Goal: Task Accomplishment & Management: Complete application form

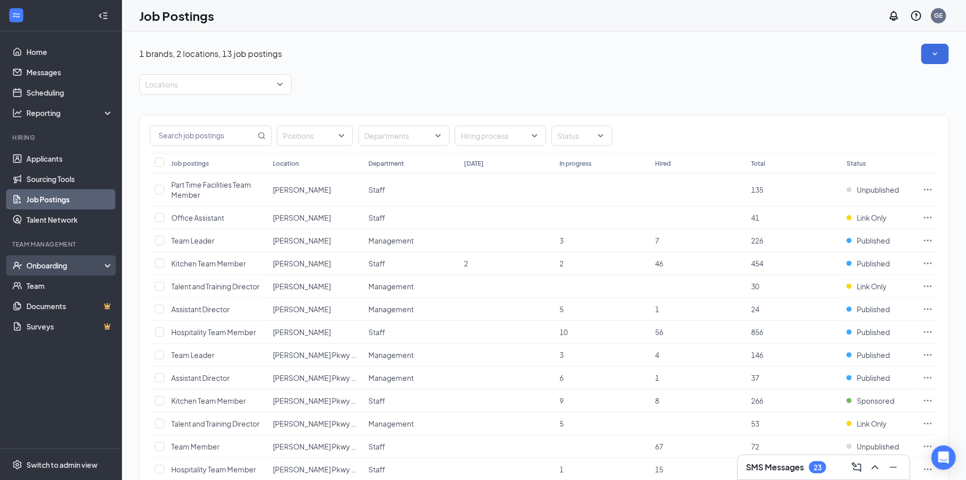
click at [71, 258] on div "Onboarding" at bounding box center [61, 265] width 122 height 20
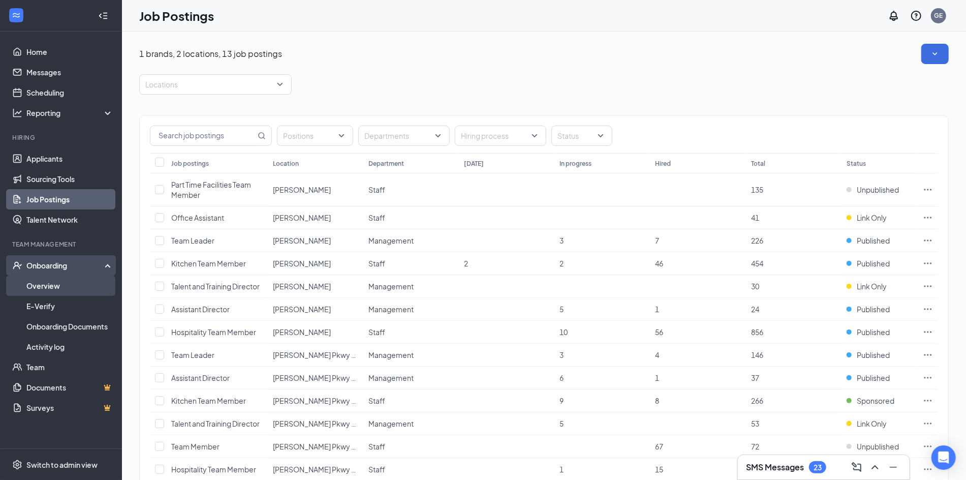
click at [71, 287] on link "Overview" at bounding box center [69, 286] width 87 height 20
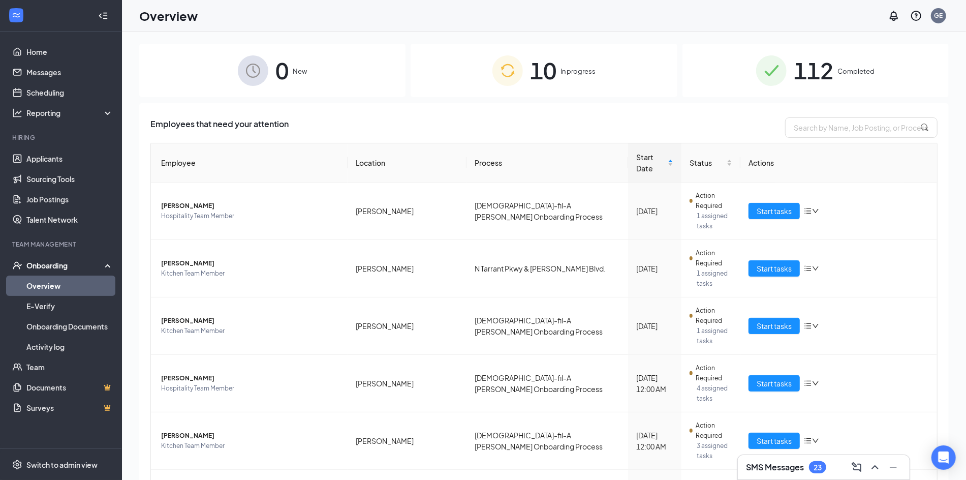
click at [520, 79] on img at bounding box center [508, 70] width 31 height 31
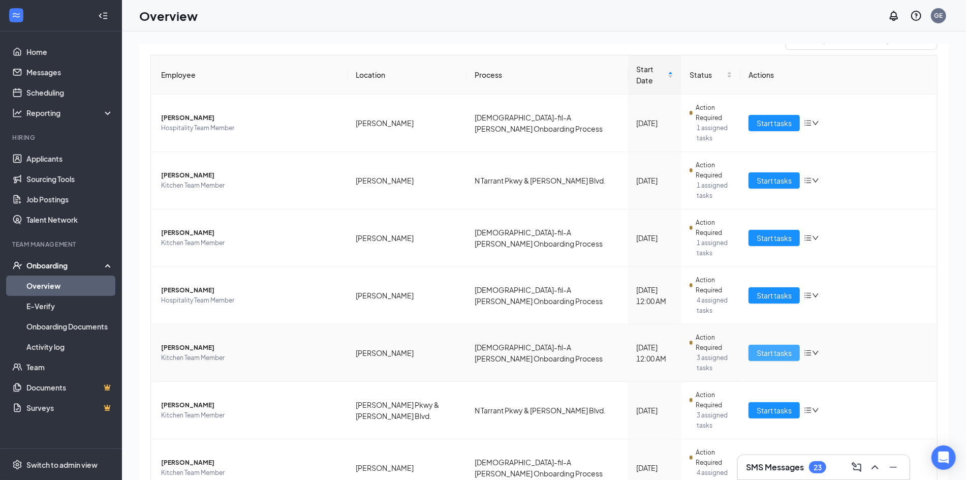
scroll to position [89, 0]
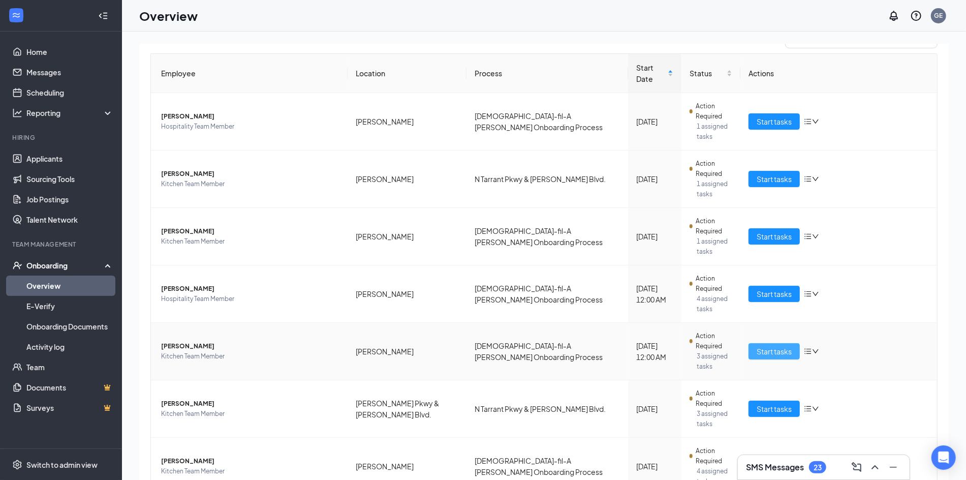
click at [775, 346] on span "Start tasks" at bounding box center [774, 351] width 35 height 11
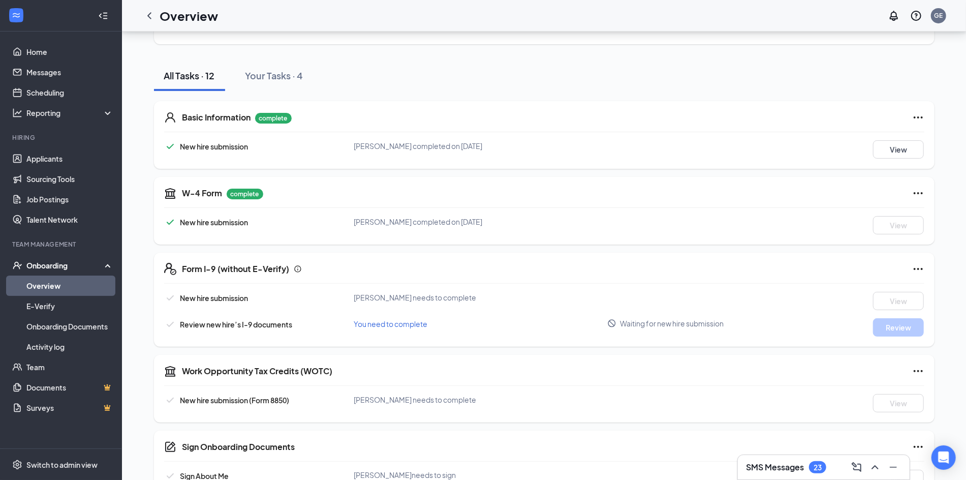
scroll to position [90, 0]
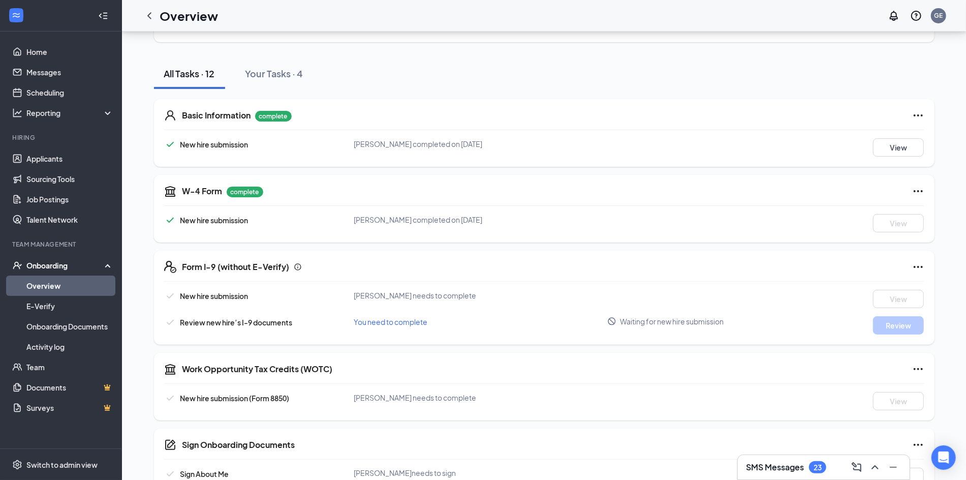
click at [54, 286] on link "Overview" at bounding box center [69, 286] width 87 height 20
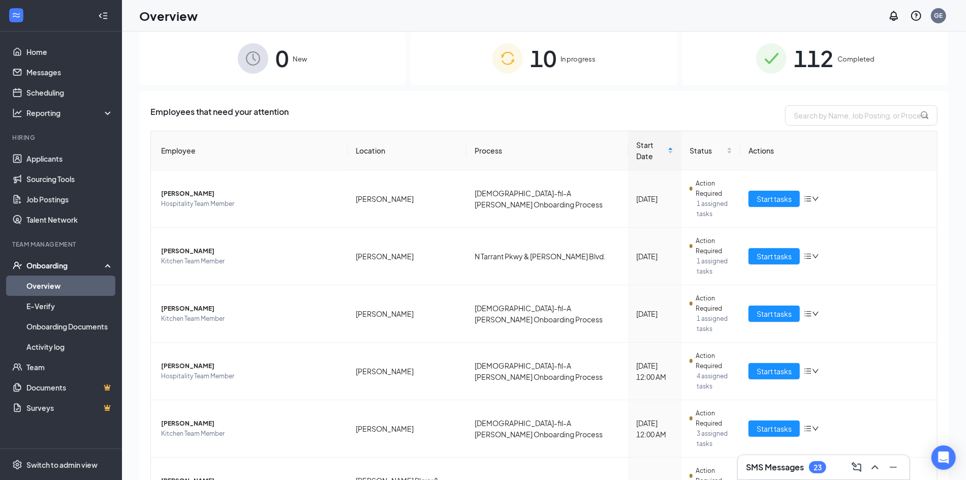
click at [509, 66] on img at bounding box center [508, 58] width 31 height 31
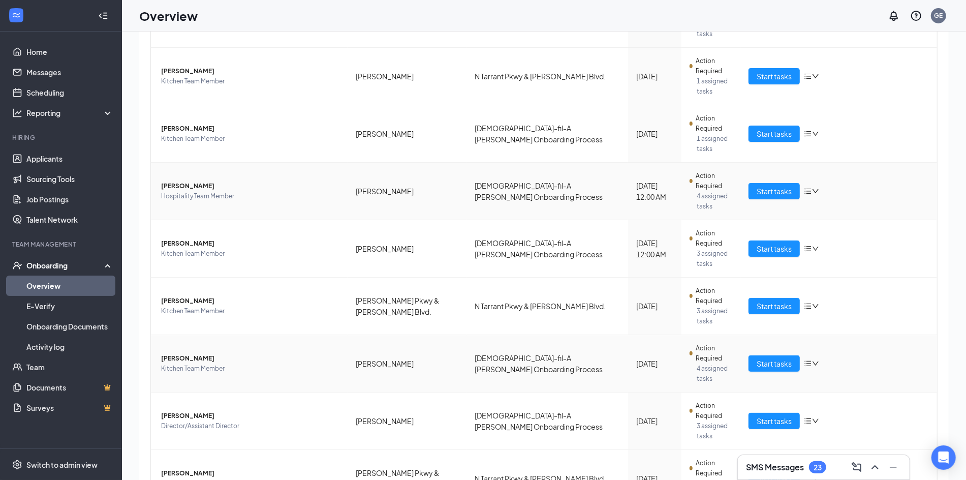
scroll to position [194, 0]
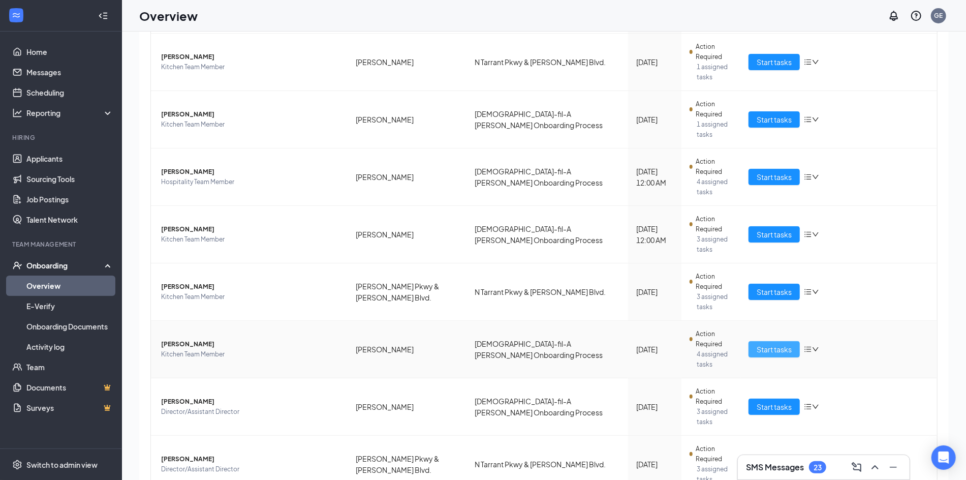
click at [761, 344] on span "Start tasks" at bounding box center [774, 349] width 35 height 11
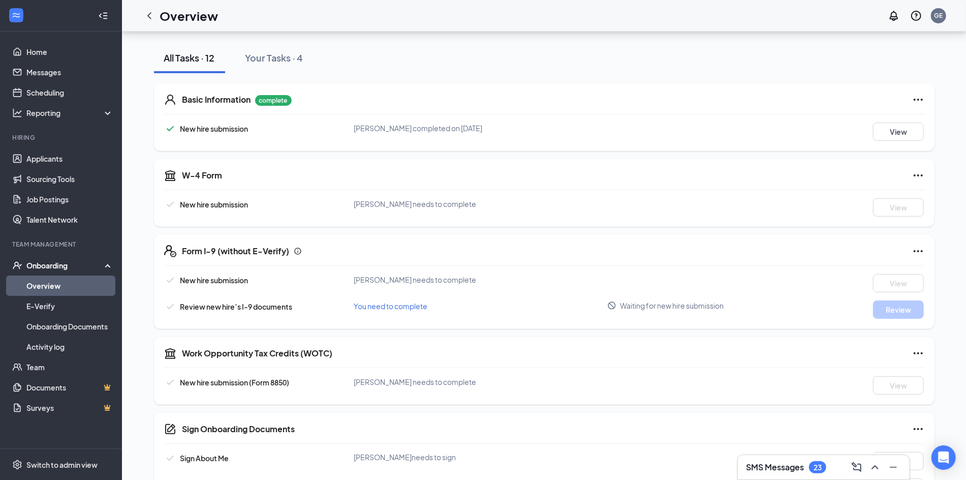
scroll to position [112, 0]
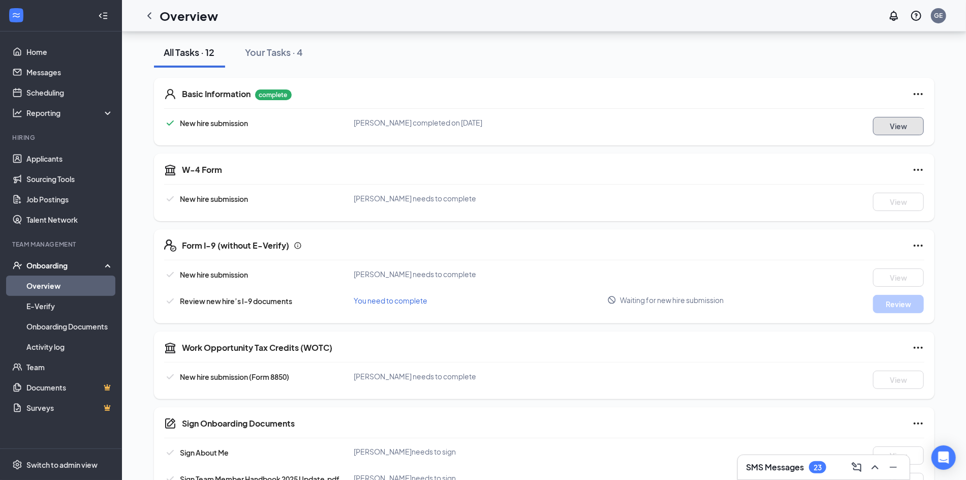
click at [895, 122] on button "View" at bounding box center [898, 126] width 51 height 18
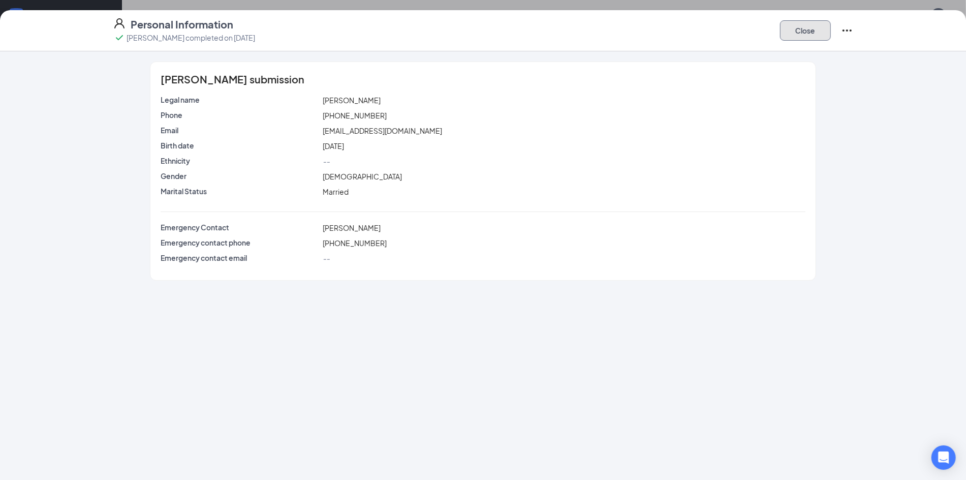
click at [809, 33] on button "Close" at bounding box center [805, 30] width 51 height 20
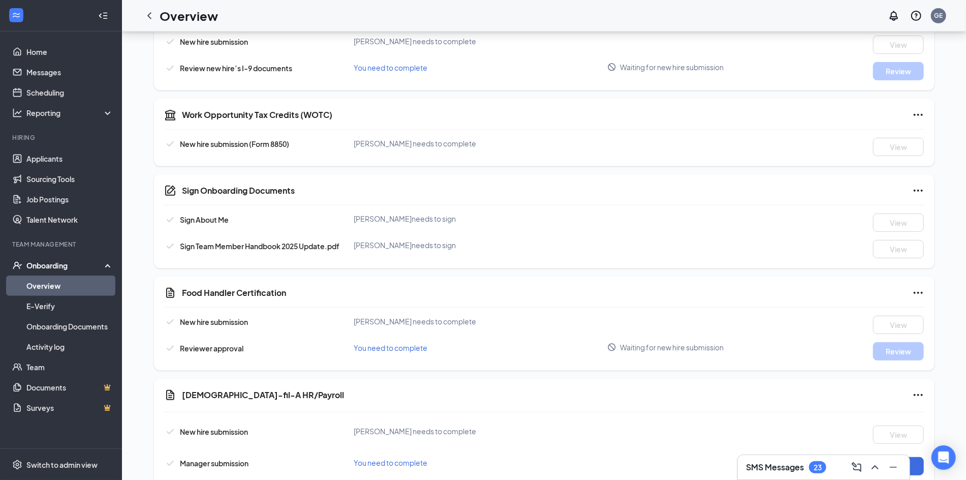
scroll to position [401, 0]
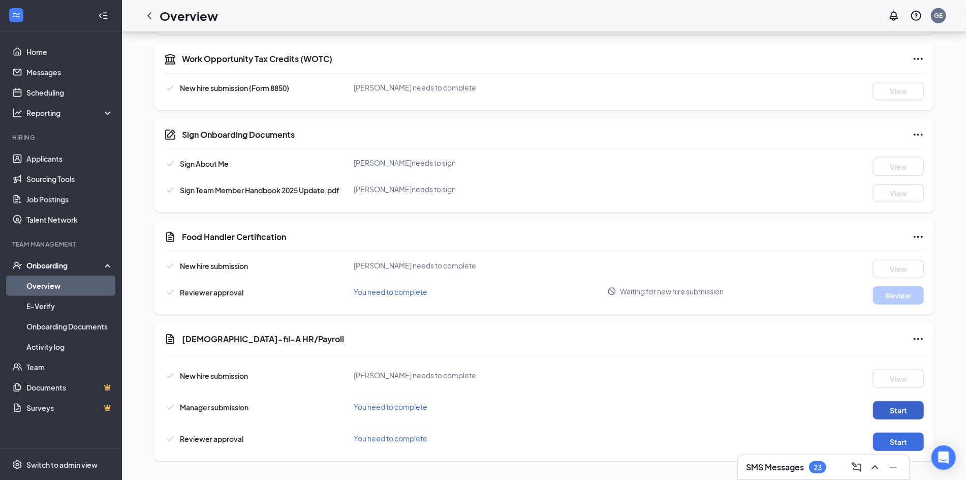
click at [893, 413] on button "Start" at bounding box center [898, 410] width 51 height 18
click at [906, 410] on button "Start" at bounding box center [898, 410] width 51 height 18
click at [894, 441] on button "Start" at bounding box center [898, 442] width 51 height 18
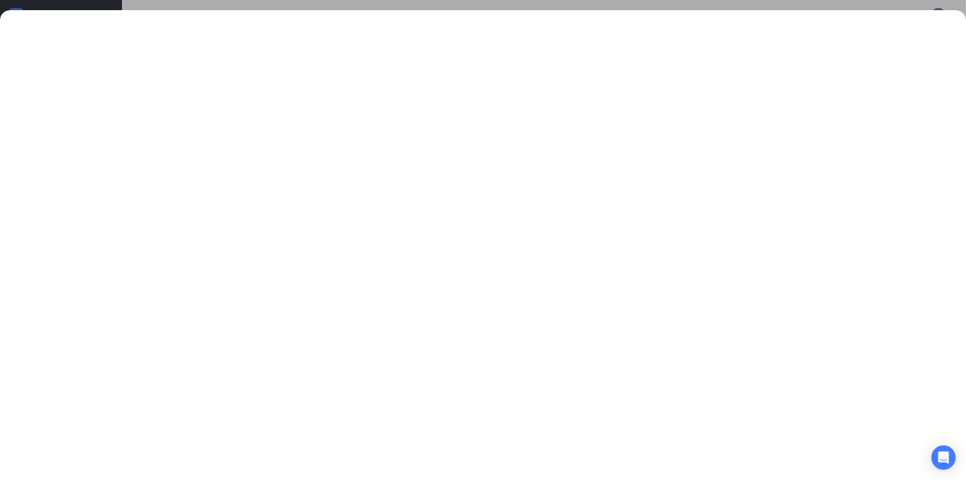
scroll to position [12, 0]
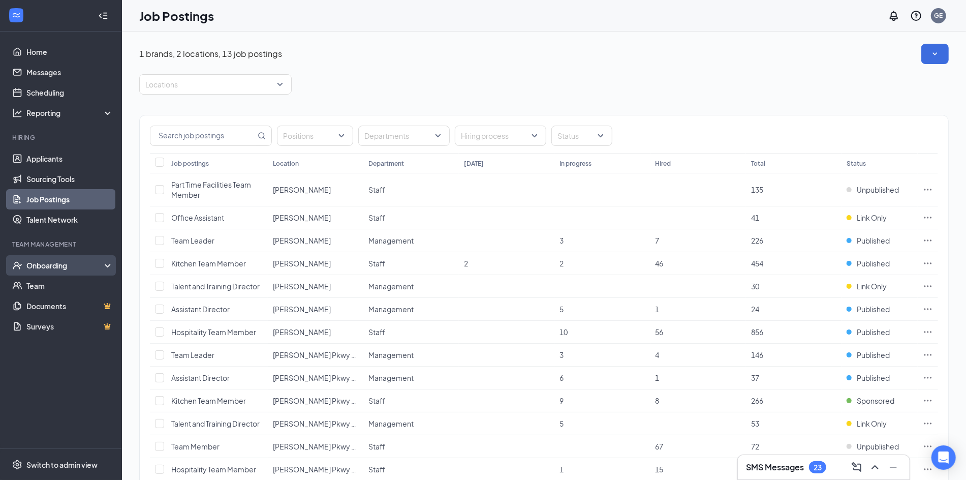
click at [79, 260] on div "Onboarding" at bounding box center [65, 265] width 78 height 10
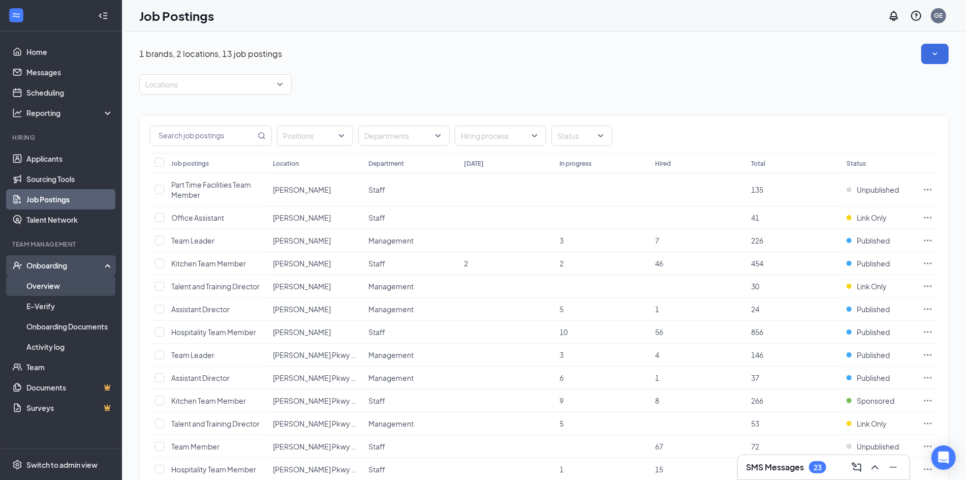
click at [74, 289] on link "Overview" at bounding box center [69, 286] width 87 height 20
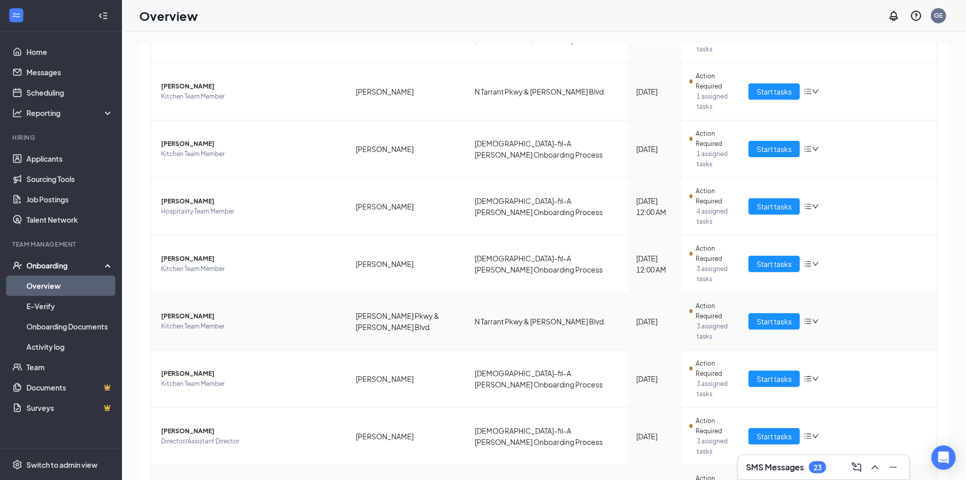
scroll to position [197, 0]
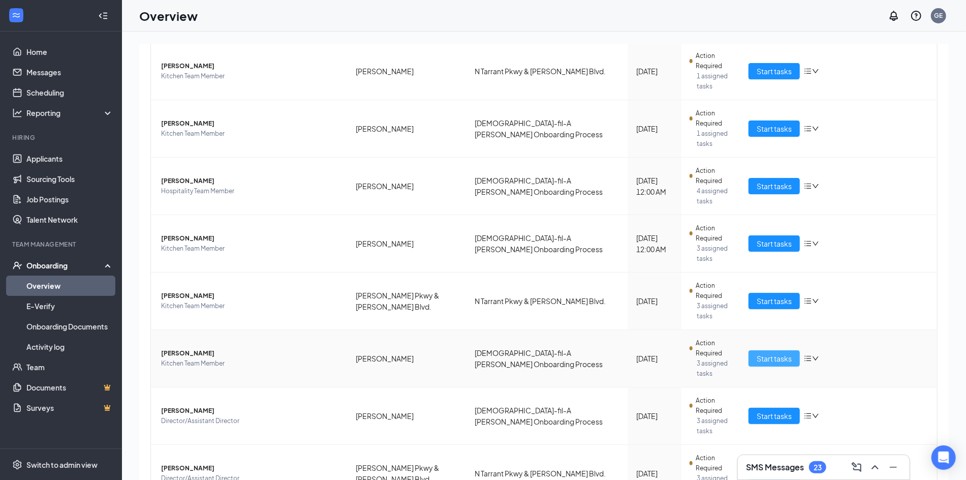
click at [768, 353] on span "Start tasks" at bounding box center [774, 358] width 35 height 11
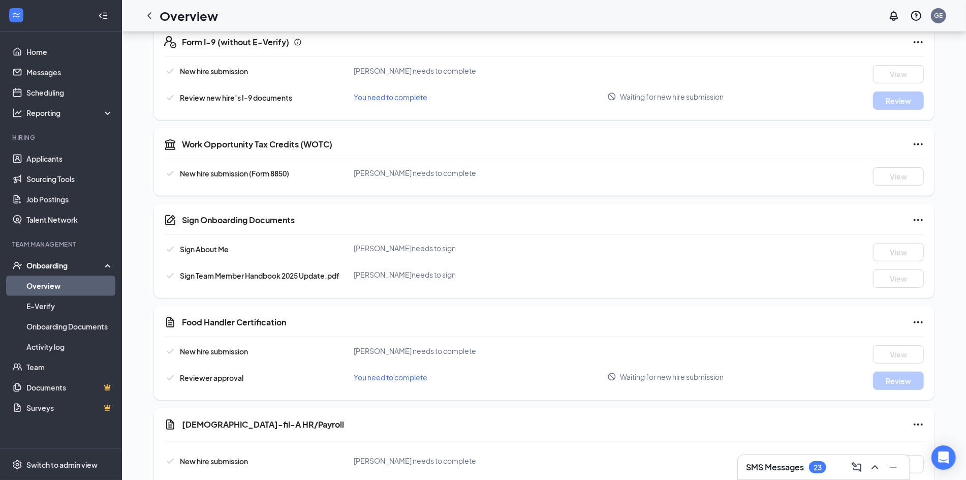
scroll to position [401, 0]
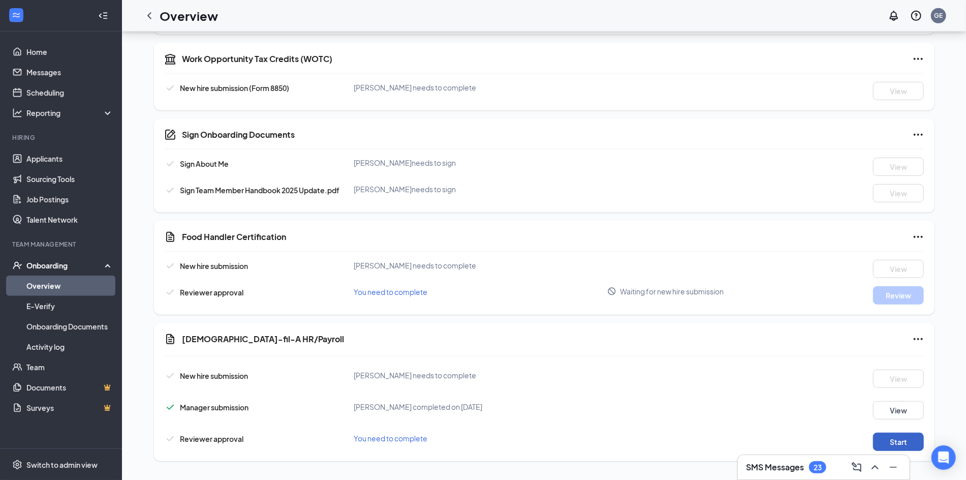
click at [889, 438] on button "Start" at bounding box center [898, 442] width 51 height 18
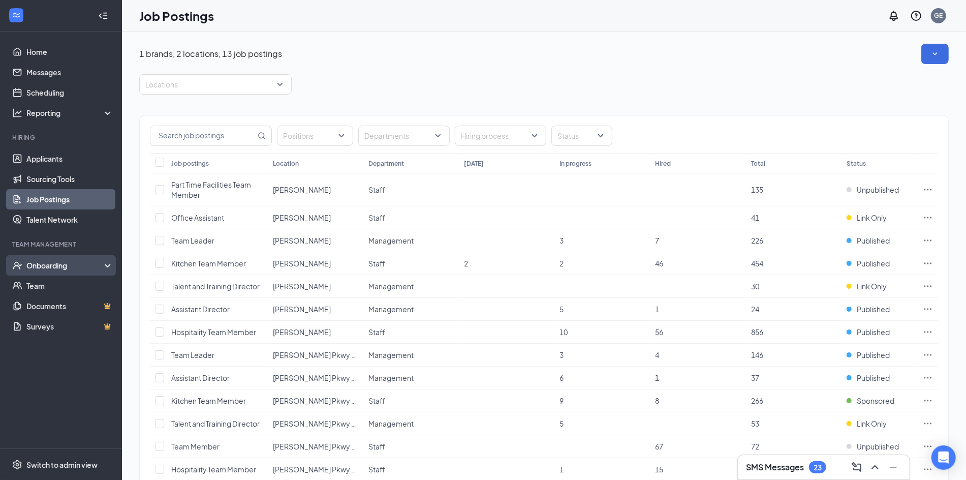
click at [54, 267] on div "Onboarding" at bounding box center [65, 265] width 78 height 10
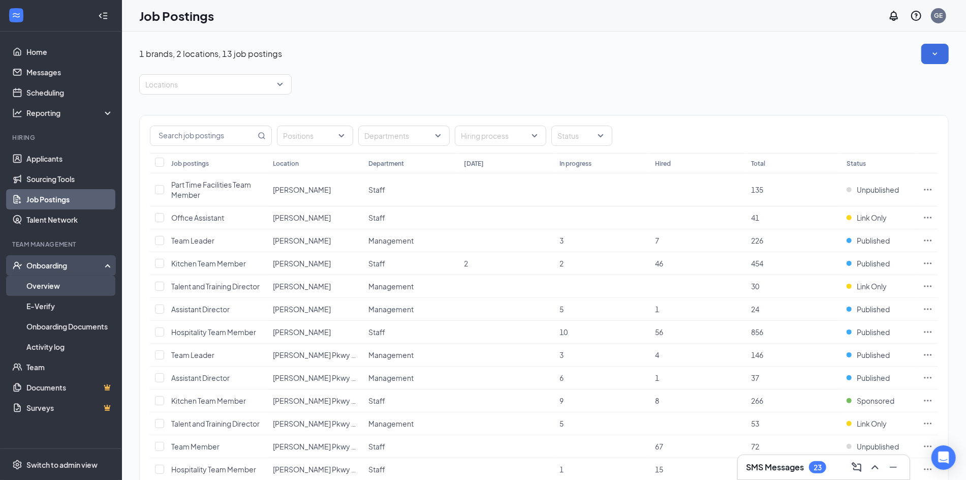
click at [61, 289] on link "Overview" at bounding box center [69, 286] width 87 height 20
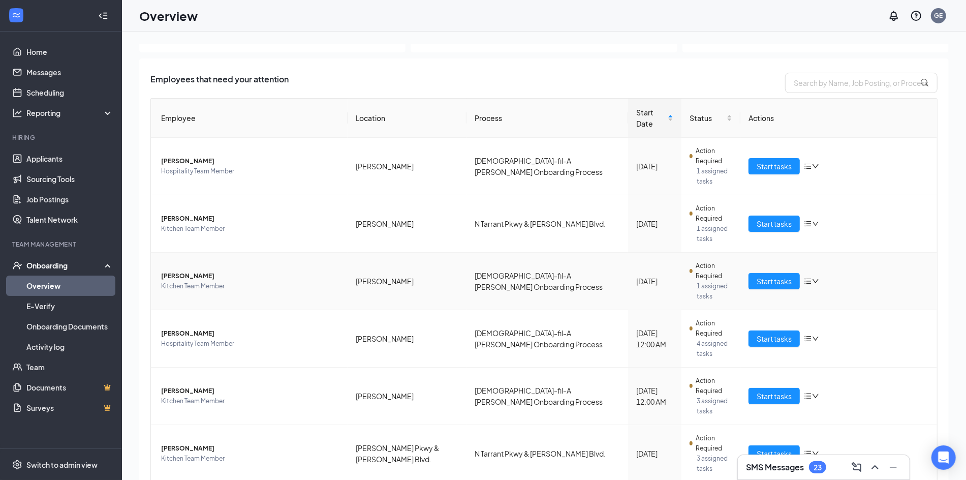
scroll to position [53, 0]
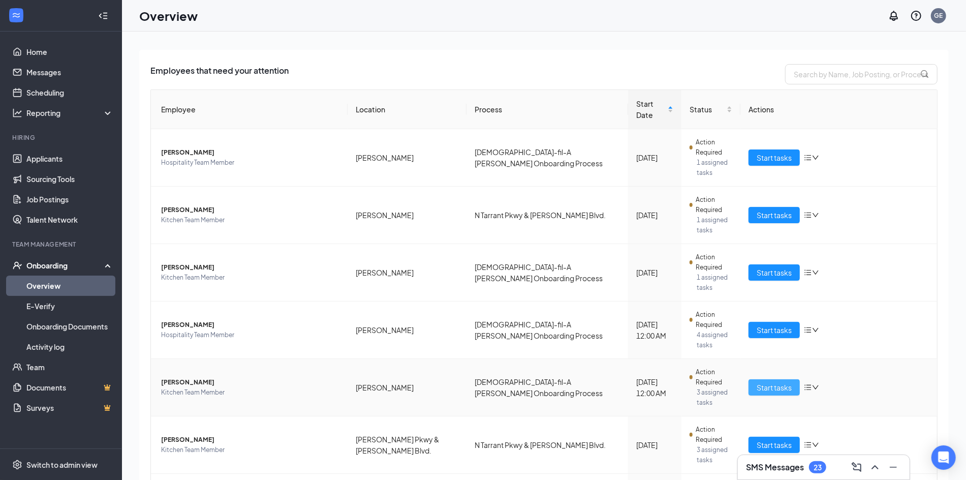
click at [771, 382] on span "Start tasks" at bounding box center [774, 387] width 35 height 11
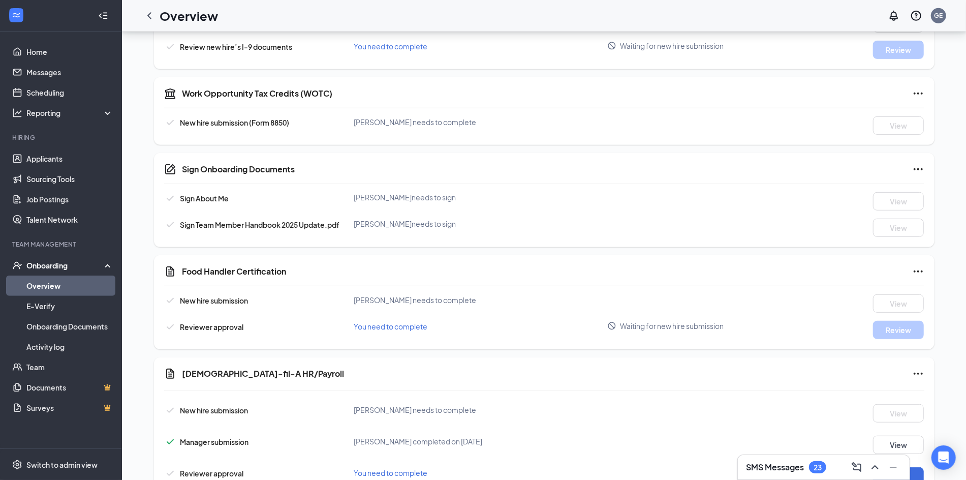
scroll to position [401, 0]
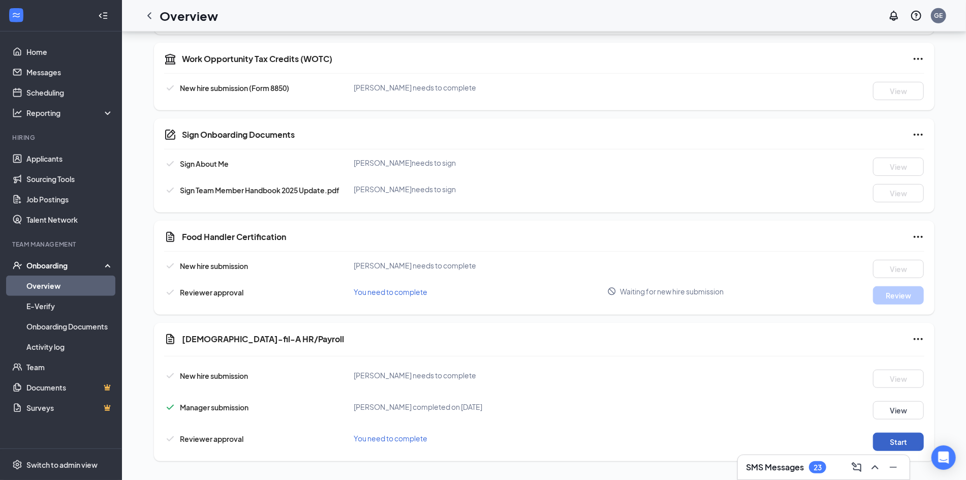
click at [892, 440] on button "Start" at bounding box center [898, 442] width 51 height 18
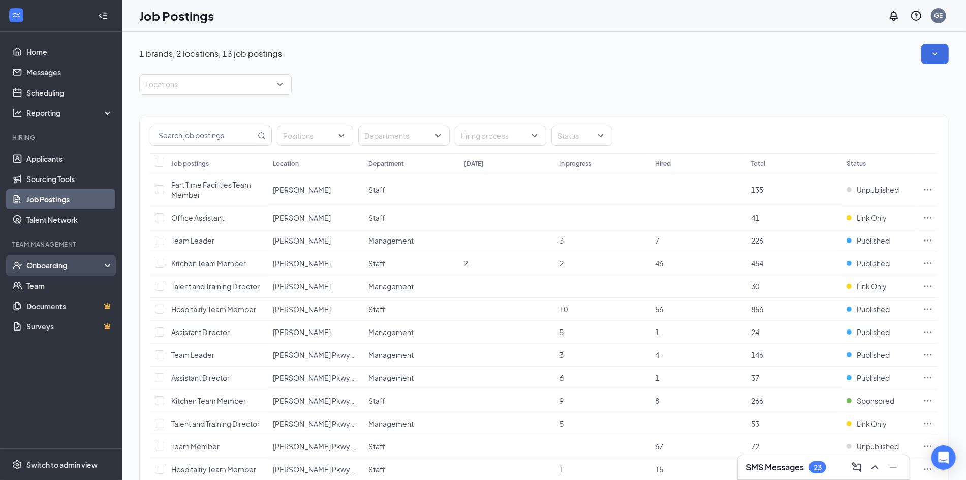
click at [51, 269] on div "Onboarding" at bounding box center [65, 265] width 78 height 10
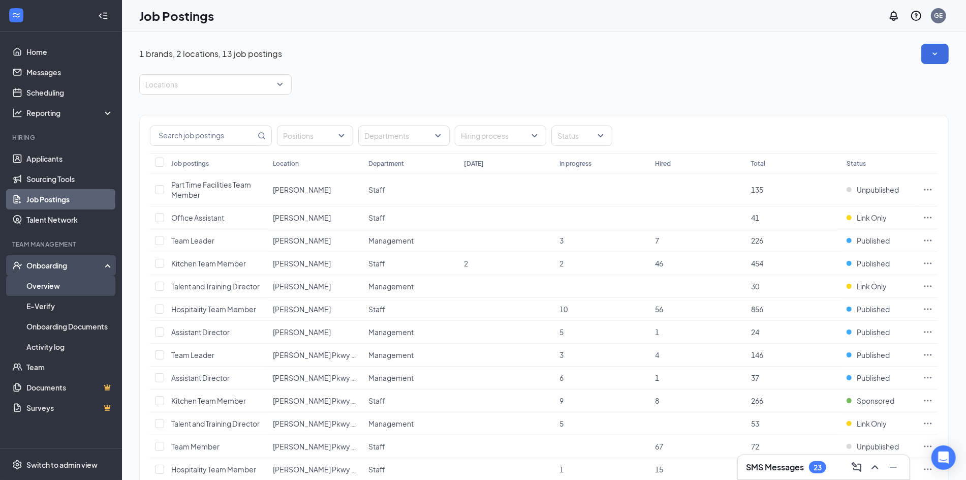
click at [51, 289] on link "Overview" at bounding box center [69, 286] width 87 height 20
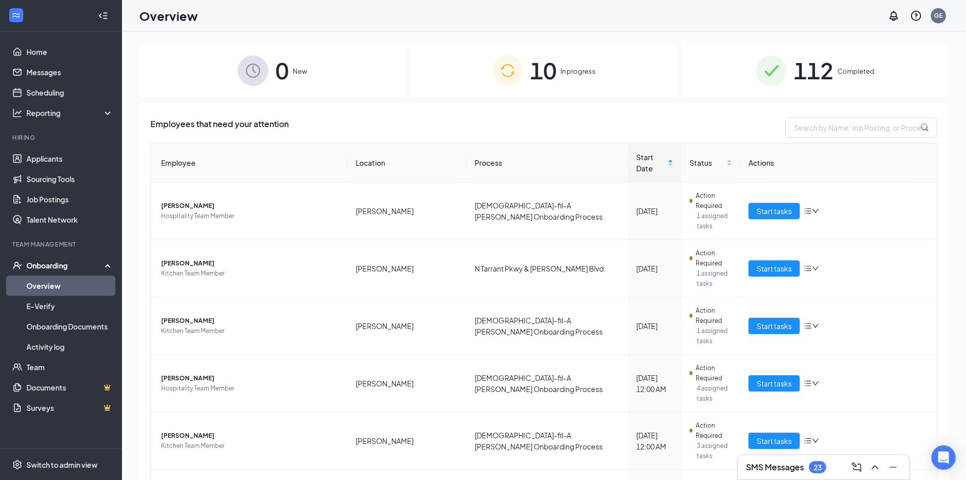
click at [510, 69] on img at bounding box center [508, 70] width 31 height 31
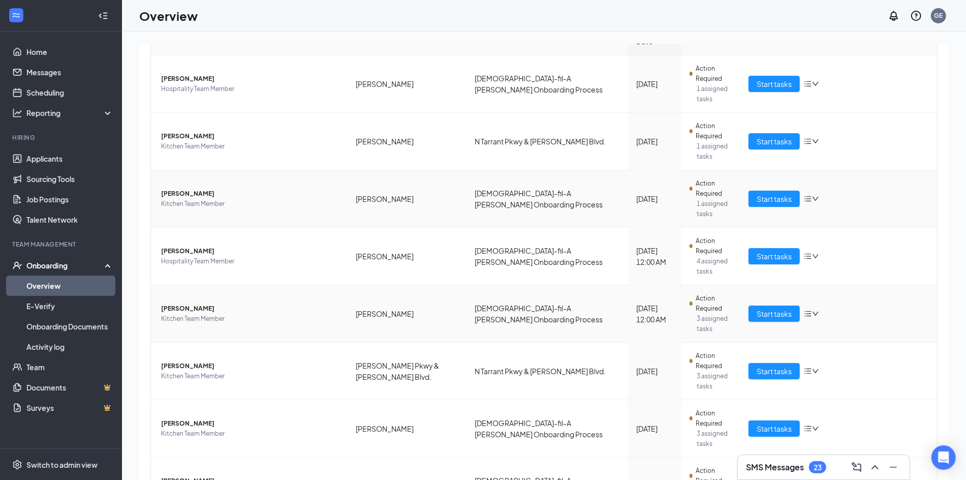
scroll to position [145, 0]
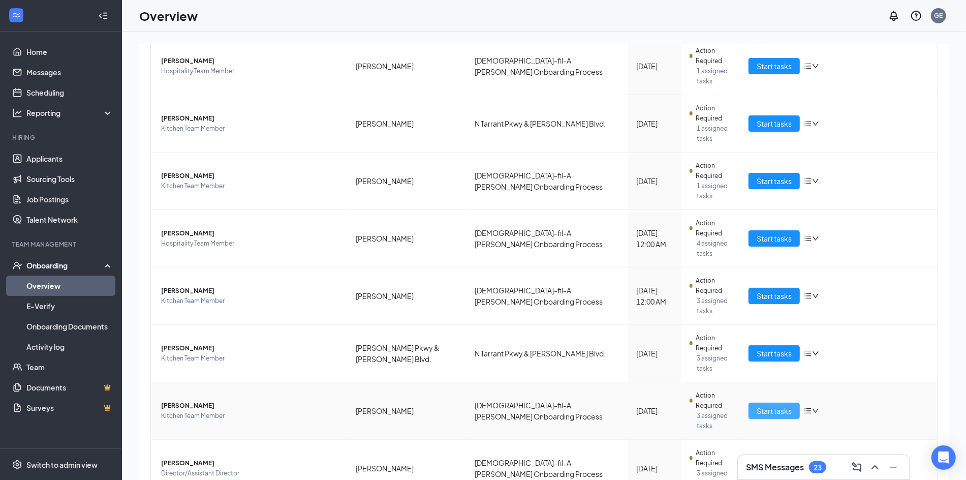
click at [790, 405] on span "Start tasks" at bounding box center [774, 410] width 35 height 11
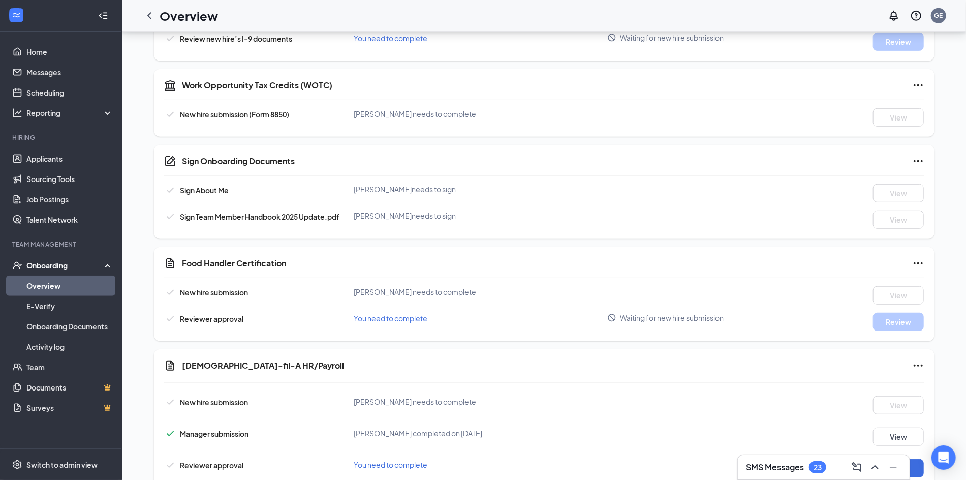
scroll to position [401, 0]
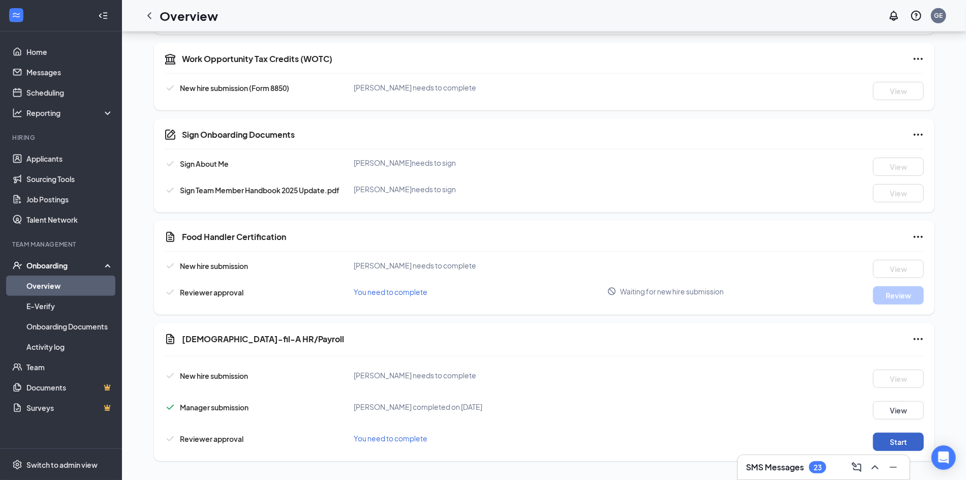
click at [894, 441] on button "Start" at bounding box center [898, 442] width 51 height 18
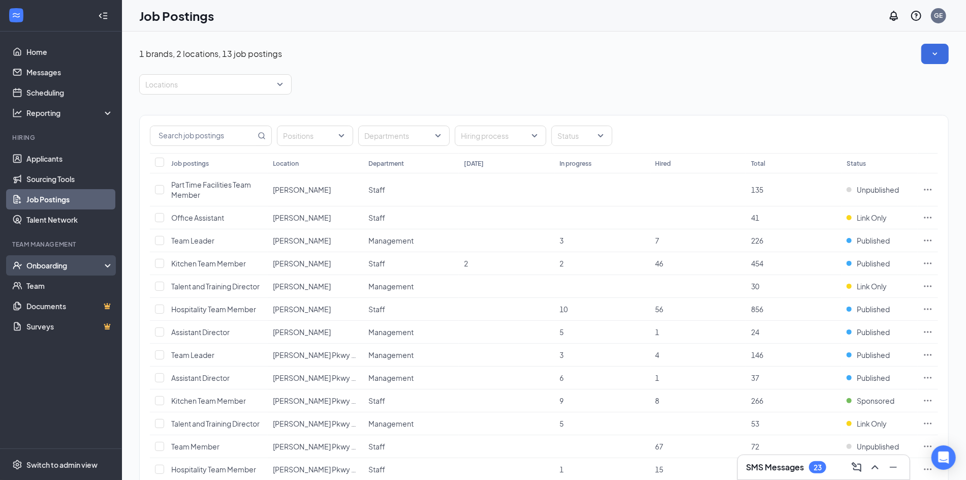
click at [48, 265] on div "Onboarding" at bounding box center [65, 265] width 78 height 10
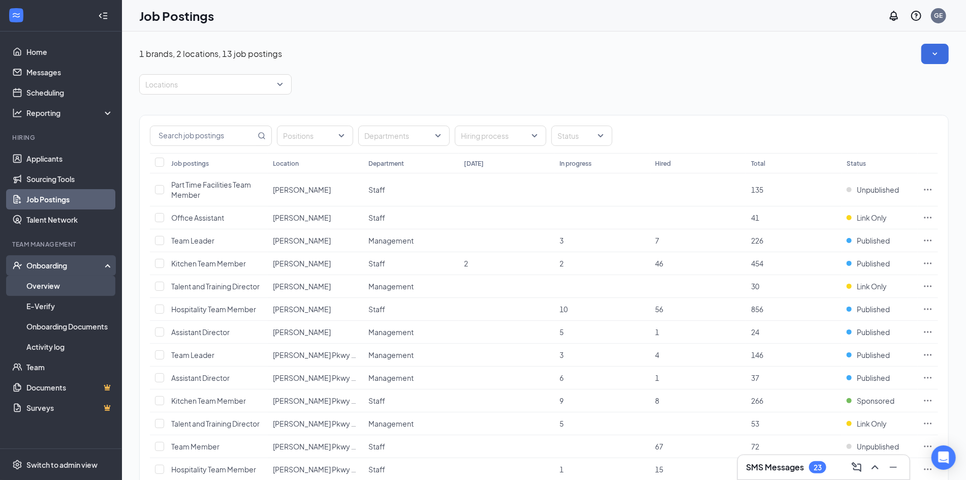
click at [45, 286] on link "Overview" at bounding box center [69, 286] width 87 height 20
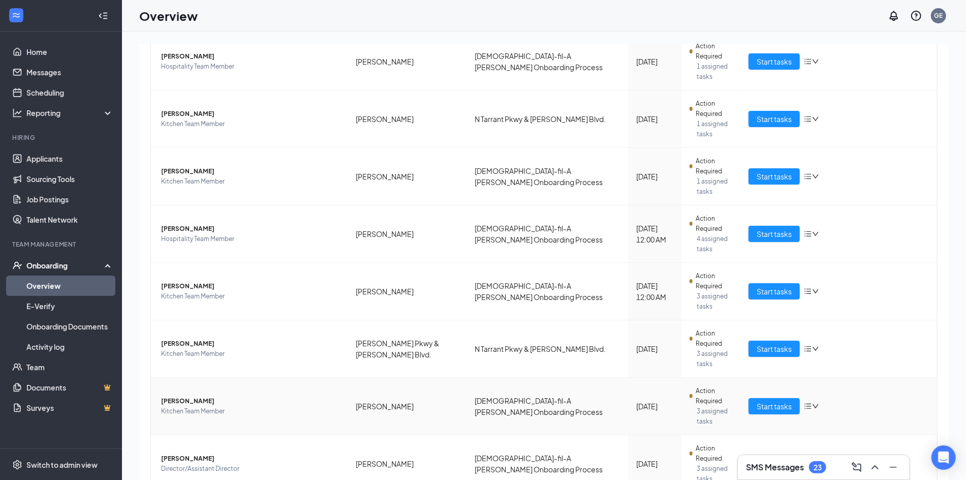
scroll to position [151, 0]
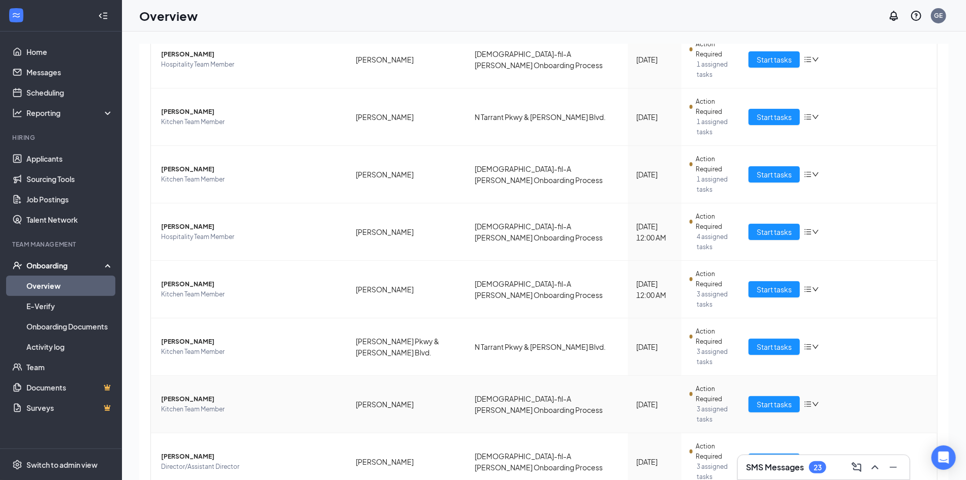
click at [809, 400] on icon "bars" at bounding box center [808, 404] width 8 height 8
click at [780, 399] on span "Start tasks" at bounding box center [774, 404] width 35 height 11
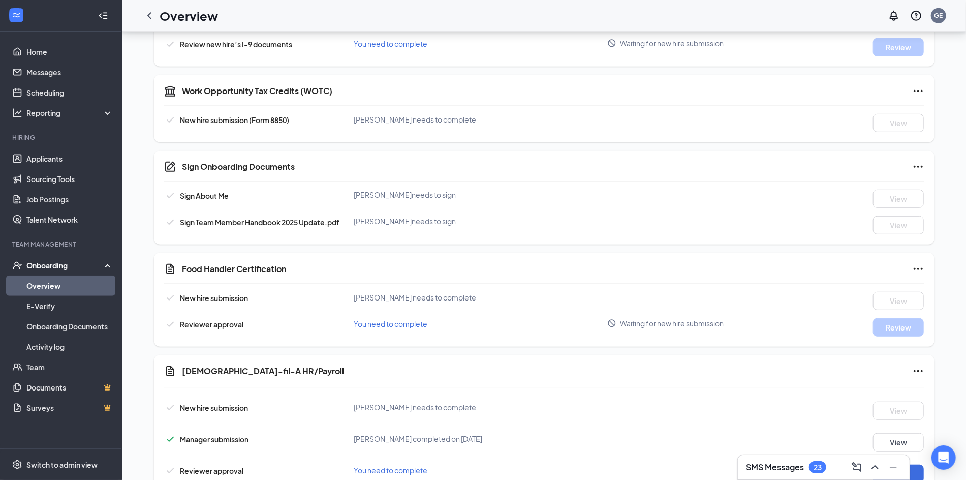
scroll to position [401, 0]
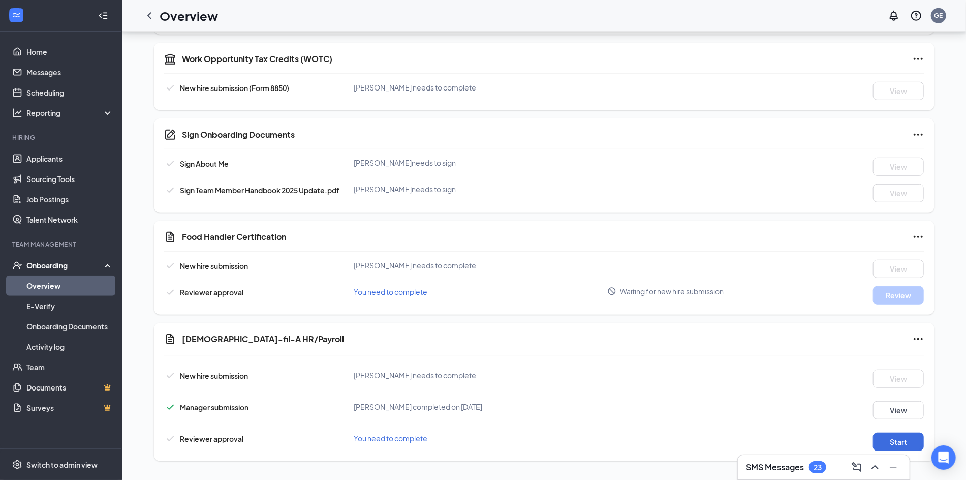
click at [84, 268] on div "Onboarding" at bounding box center [65, 265] width 78 height 10
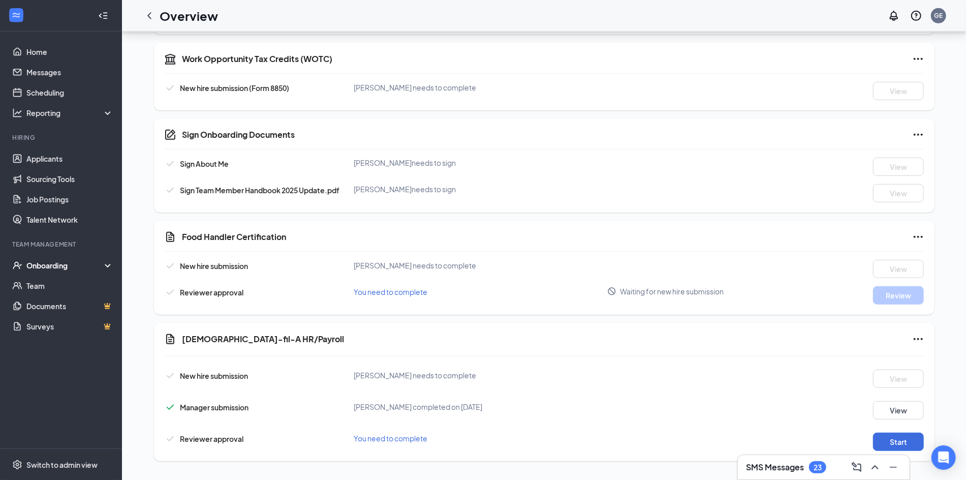
click at [78, 267] on div "Onboarding" at bounding box center [65, 265] width 78 height 10
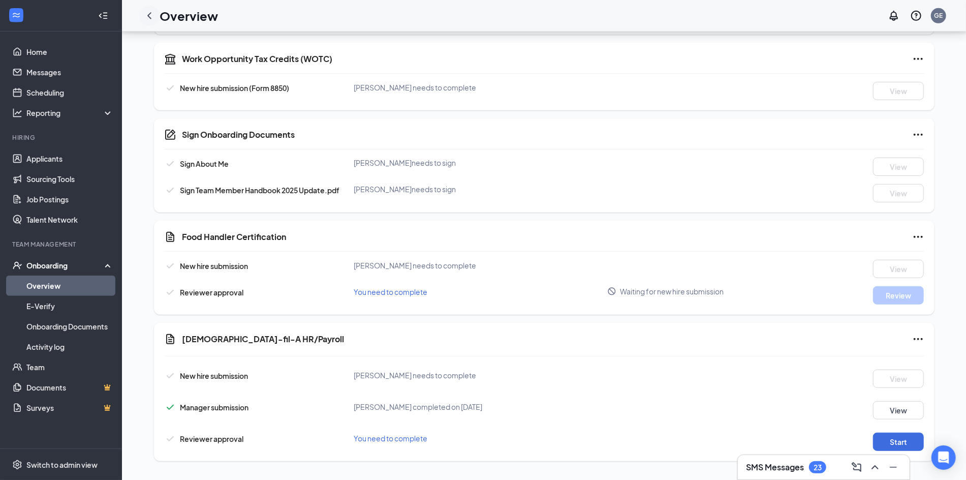
click at [153, 19] on icon "ChevronLeft" at bounding box center [149, 16] width 12 height 12
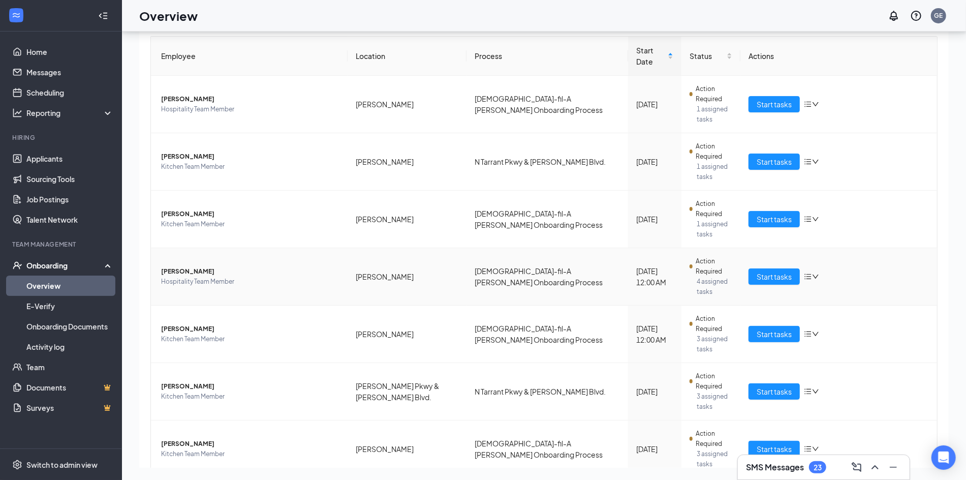
scroll to position [62, 0]
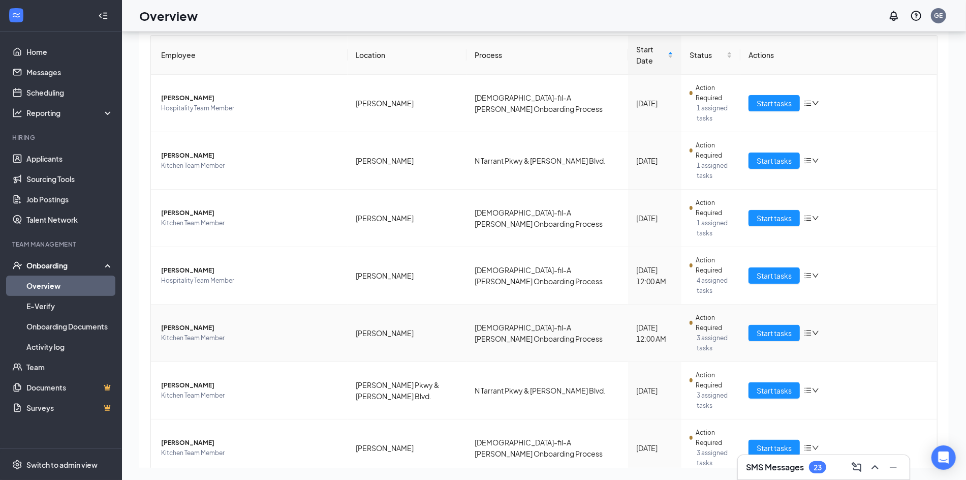
click at [808, 329] on icon "bars" at bounding box center [808, 333] width 8 height 8
click at [828, 338] on div "Remove from onboarding" at bounding box center [866, 341] width 110 height 10
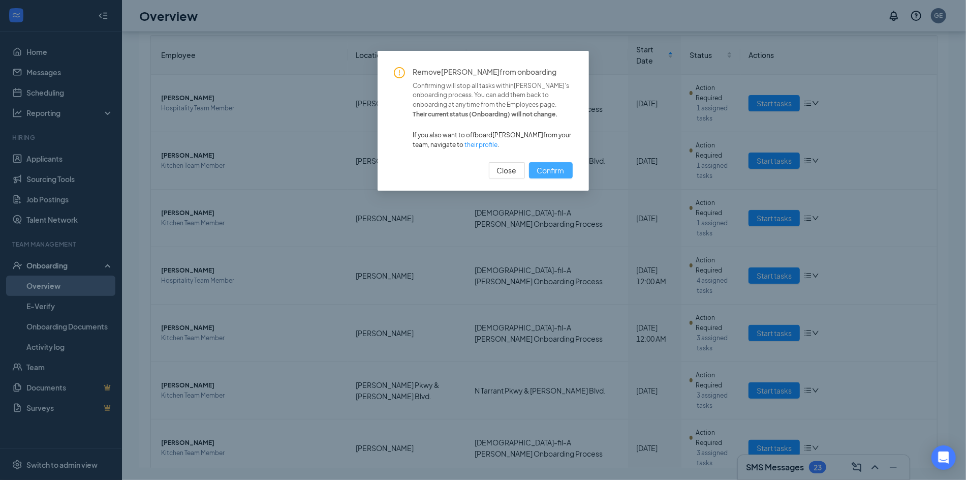
click at [541, 168] on span "Confirm" at bounding box center [550, 170] width 27 height 11
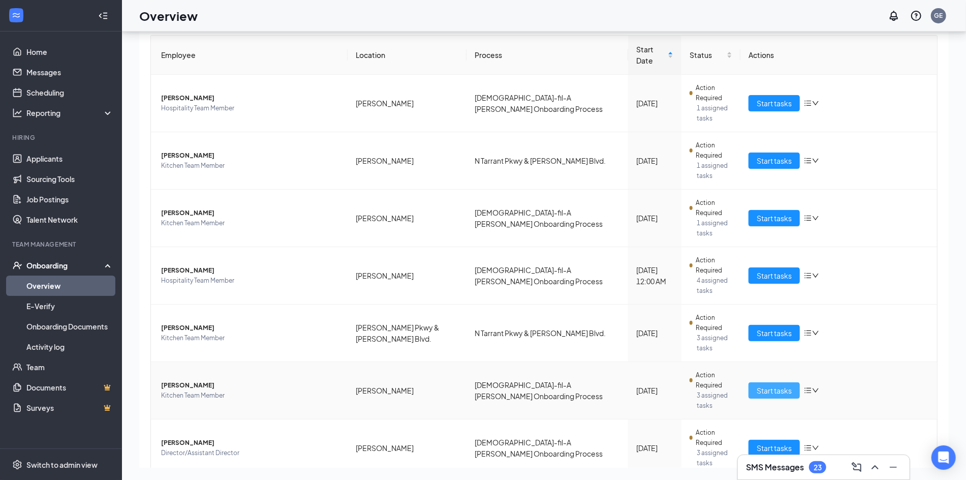
click at [765, 385] on span "Start tasks" at bounding box center [774, 390] width 35 height 11
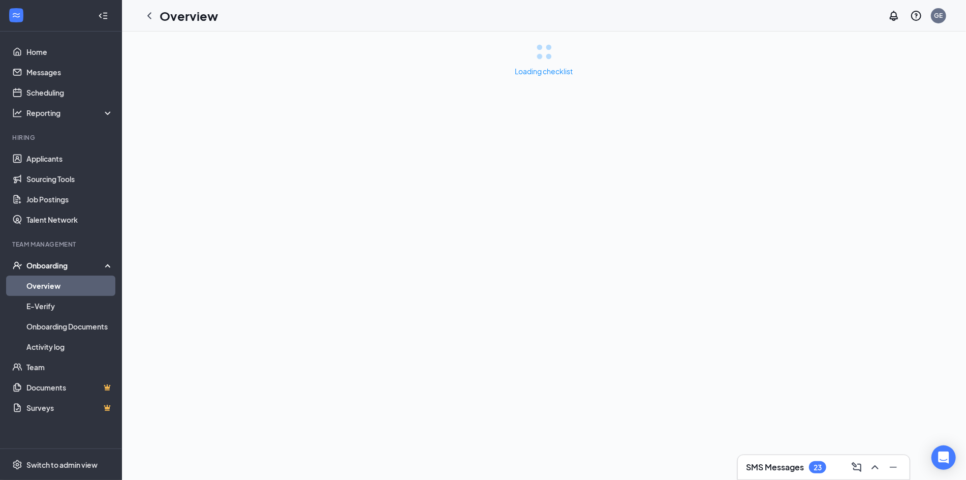
click at [765, 326] on div "Loading checklist" at bounding box center [544, 256] width 844 height 448
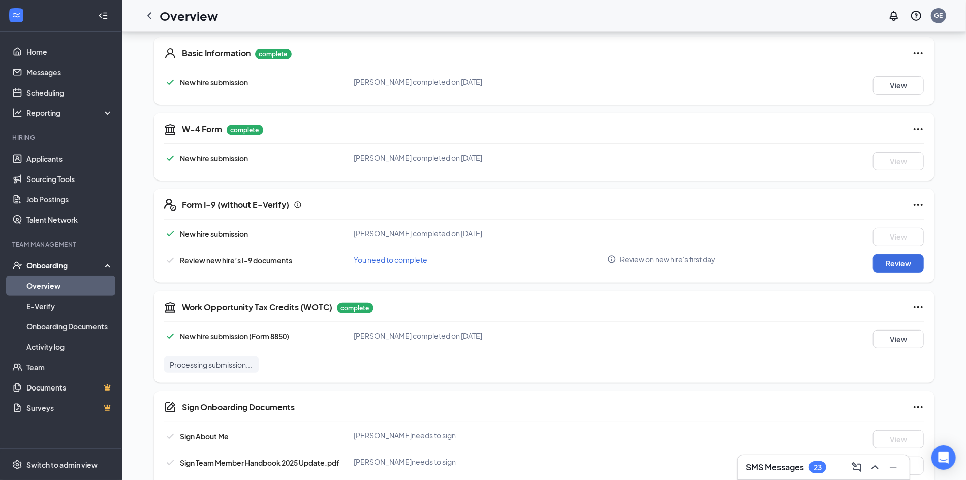
scroll to position [154, 0]
click at [884, 259] on button "Review" at bounding box center [898, 262] width 51 height 18
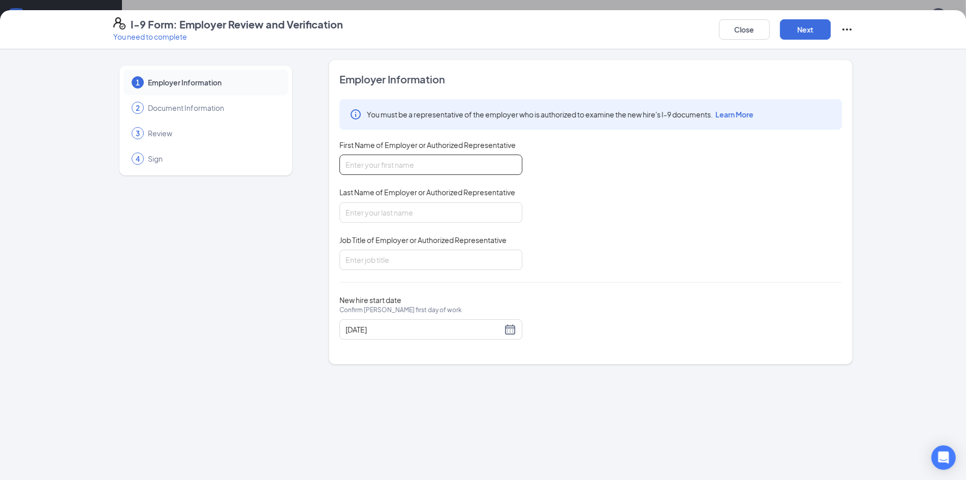
click at [406, 166] on input "First Name of Employer or Authorized Representative" at bounding box center [431, 165] width 183 height 20
type input "Gabriela"
click at [382, 215] on input "Last Name of Employer or Authorized Representative" at bounding box center [431, 212] width 183 height 20
type input "Esquivel Garibay"
click at [373, 264] on input "Job Title of Employer or Authorized Representative" at bounding box center [431, 260] width 183 height 20
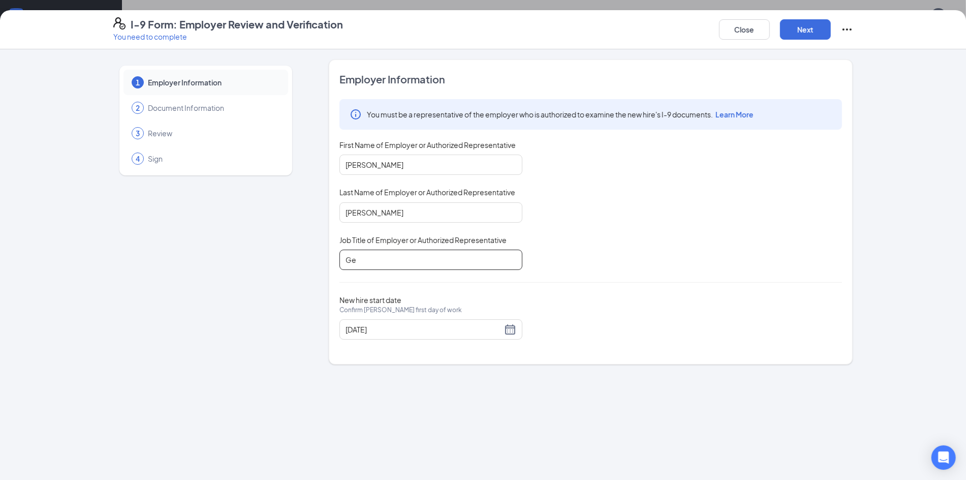
type input "G"
type input "Senior of Operations"
click at [511, 327] on div "10/20/2025" at bounding box center [431, 329] width 171 height 12
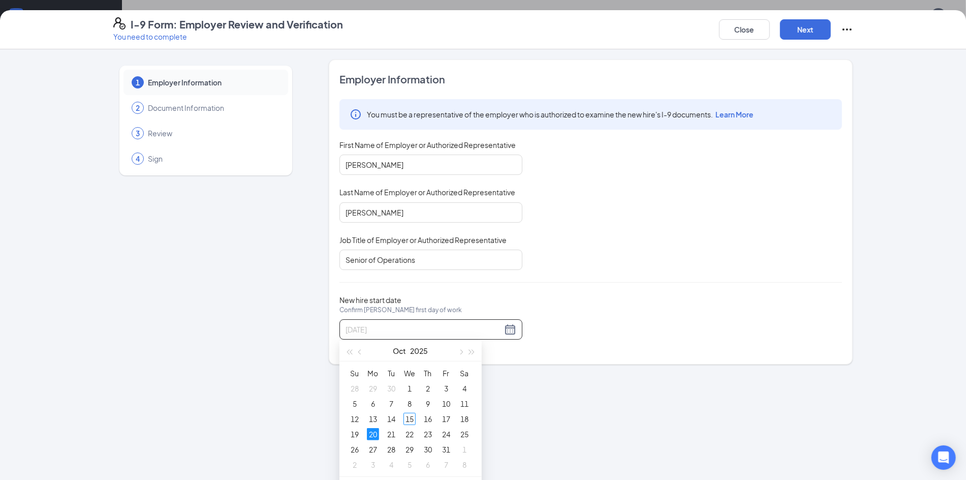
type input "10/20/2025"
click at [502, 360] on div "Employer Information You must be a representative of the employer who is author…" at bounding box center [591, 211] width 524 height 305
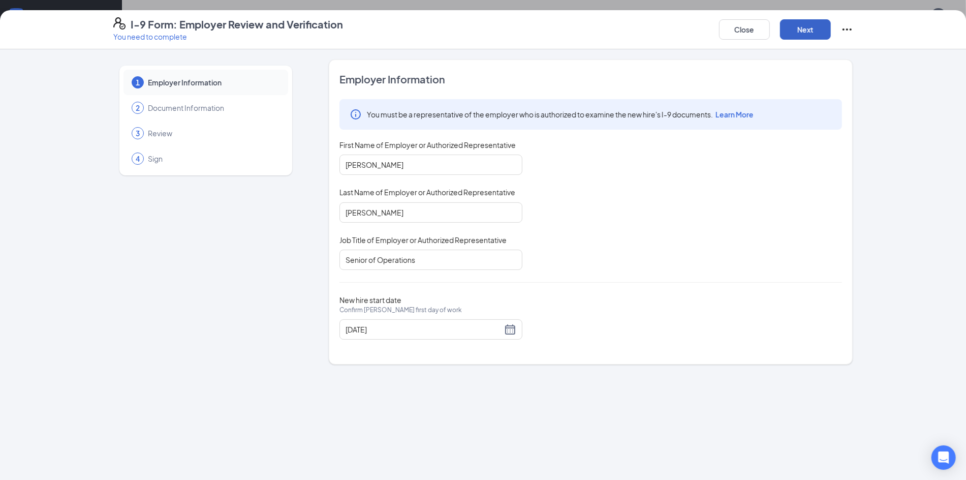
click at [805, 30] on button "Next" at bounding box center [805, 29] width 51 height 20
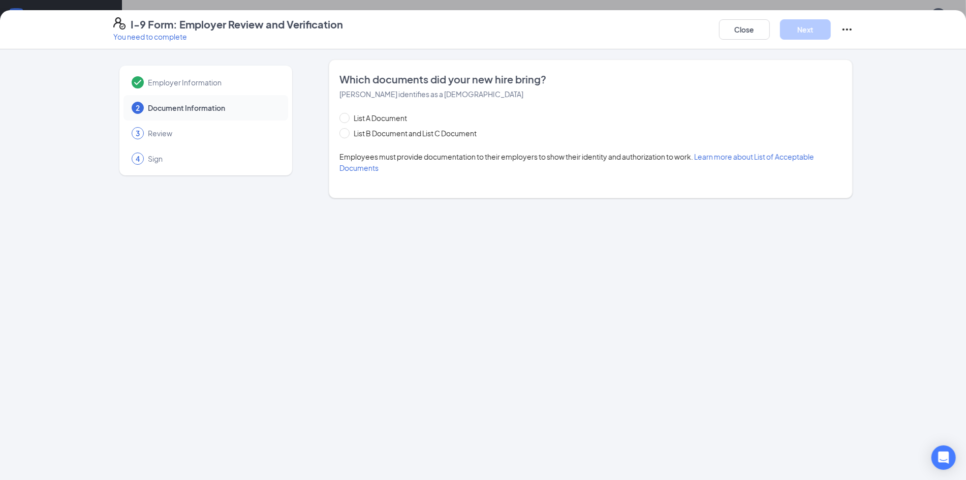
click at [755, 159] on span "Learn more about List of Acceptable Documents" at bounding box center [577, 162] width 475 height 20
click at [730, 160] on span "Learn more about List of Acceptable Documents" at bounding box center [577, 162] width 475 height 20
click at [346, 120] on span at bounding box center [345, 118] width 10 height 10
click at [346, 120] on input "List A Document" at bounding box center [343, 116] width 7 height 7
radio input "true"
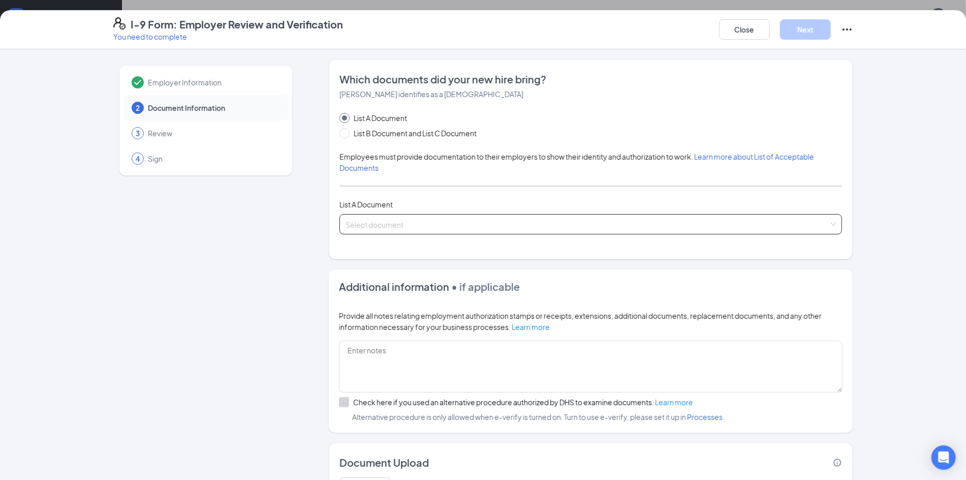
click at [414, 222] on input "search" at bounding box center [587, 222] width 483 height 15
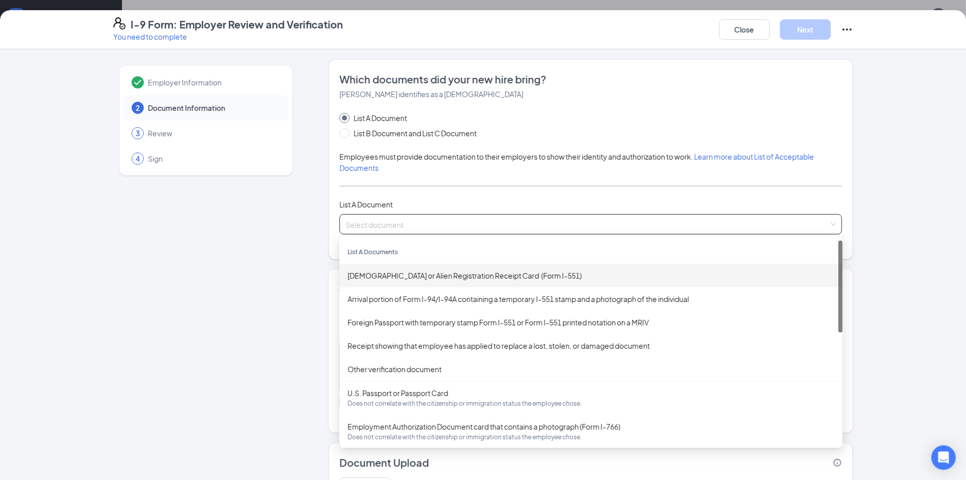
click at [409, 275] on div "Permanent Resident Card or Alien Registration Receipt Card (Form I-551)" at bounding box center [591, 275] width 487 height 11
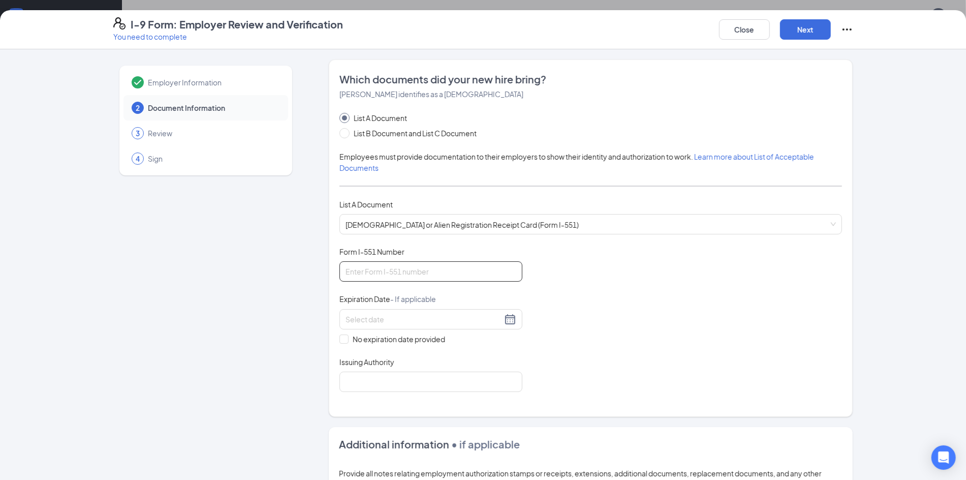
click at [400, 275] on input "Form I-551 Number" at bounding box center [431, 271] width 183 height 20
type input "s"
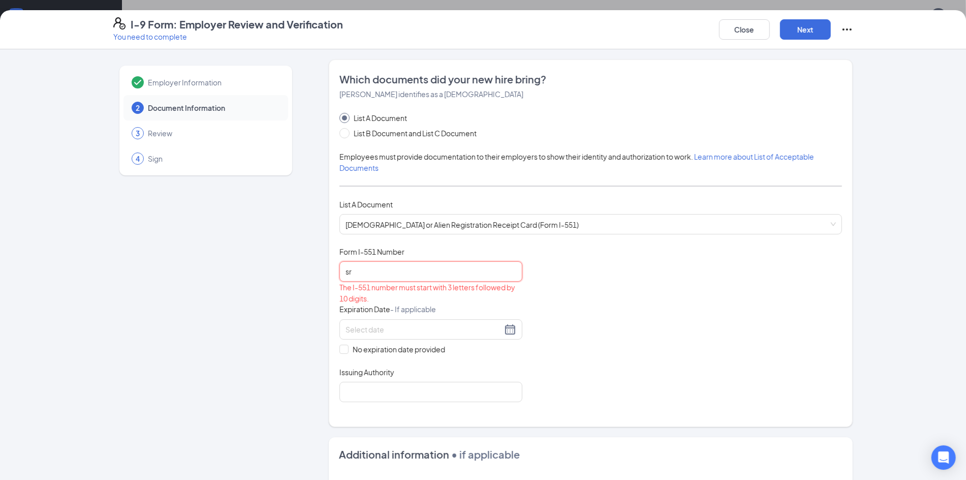
type input "s"
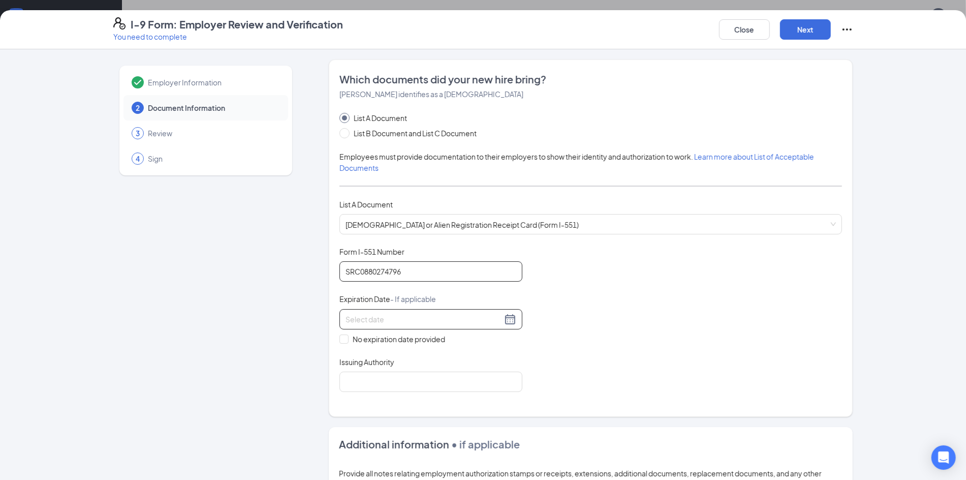
type input "SRC0880274796"
click at [515, 321] on div at bounding box center [431, 319] width 171 height 12
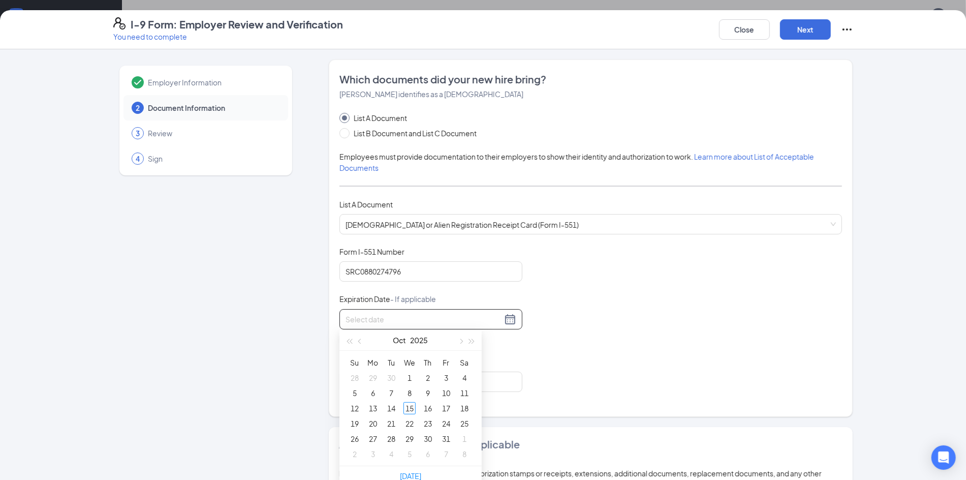
click at [511, 319] on div at bounding box center [431, 319] width 171 height 12
click at [360, 343] on button "button" at bounding box center [360, 340] width 11 height 20
click at [470, 342] on span "button" at bounding box center [472, 341] width 5 height 5
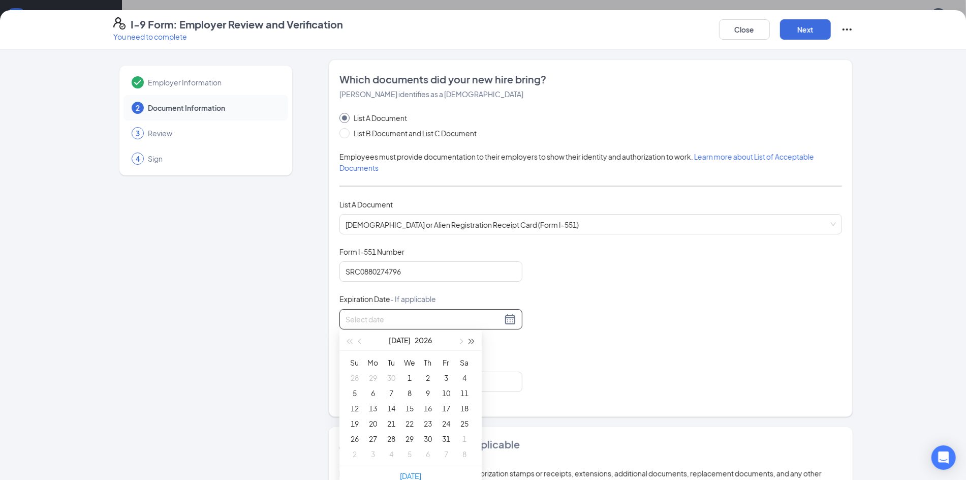
click at [470, 342] on span "button" at bounding box center [472, 341] width 5 height 5
click at [347, 343] on button "button" at bounding box center [349, 340] width 11 height 20
click at [356, 344] on button "button" at bounding box center [360, 340] width 11 height 20
type input "05/05/2026"
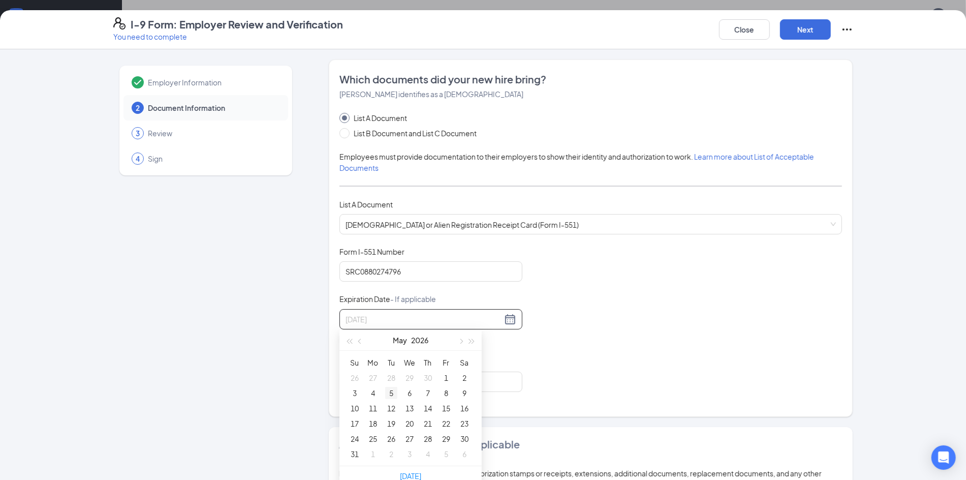
click at [394, 393] on div "5" at bounding box center [391, 393] width 12 height 12
click at [475, 346] on div "Document Title Permanent Resident Card or Alien Registration Receipt Card (Form…" at bounding box center [591, 319] width 503 height 145
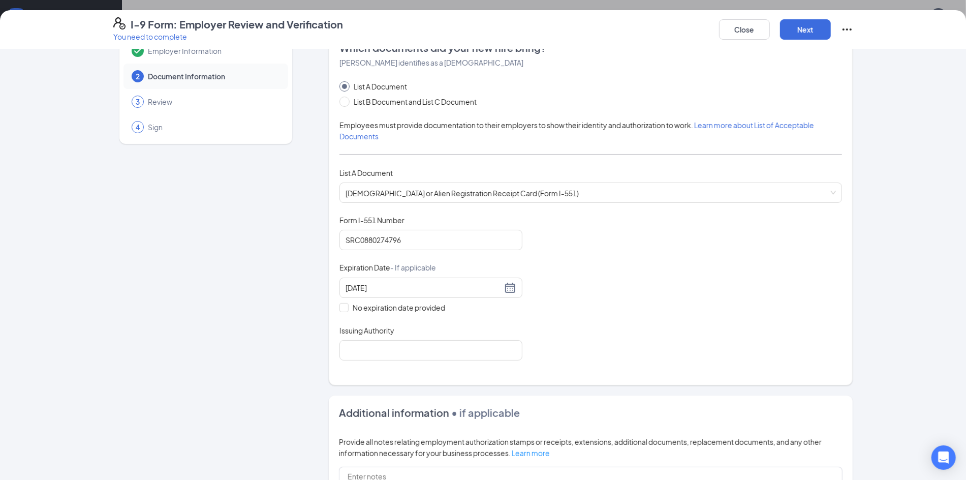
scroll to position [34, 0]
click at [464, 343] on input "Issuing Authority" at bounding box center [431, 348] width 183 height 20
type input "uscis"
click at [543, 366] on div "Which documents did your new hire bring? Maria Rodríguez identifies as a lawful…" at bounding box center [591, 205] width 503 height 332
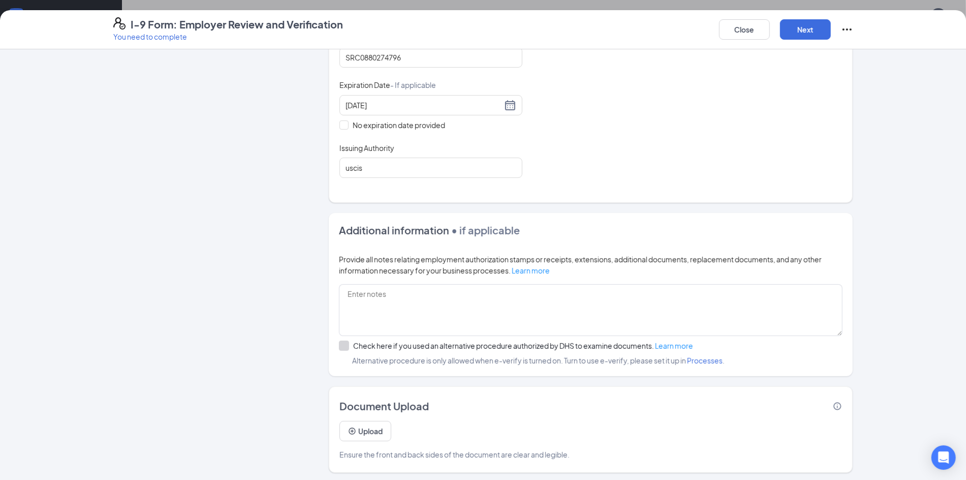
scroll to position [224, 0]
click at [799, 32] on button "Next" at bounding box center [805, 29] width 51 height 20
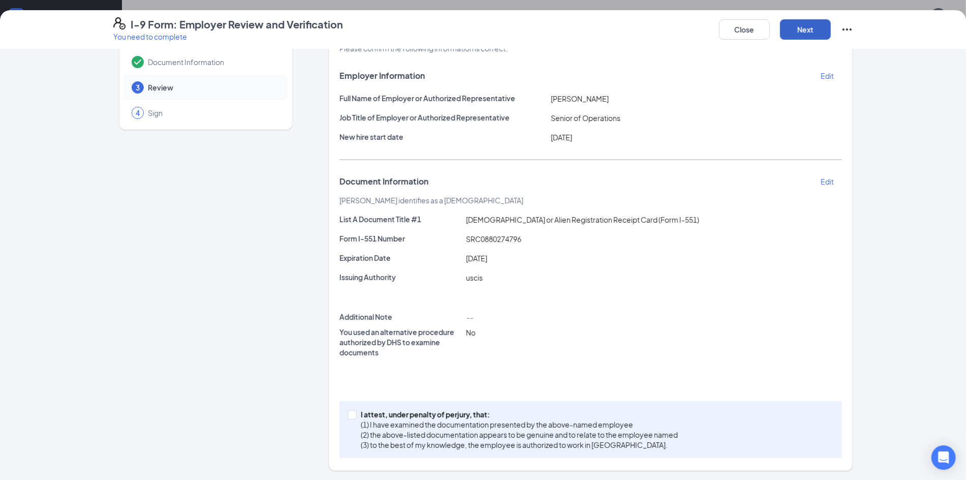
scroll to position [296, 0]
click at [803, 37] on button "Next" at bounding box center [805, 29] width 51 height 20
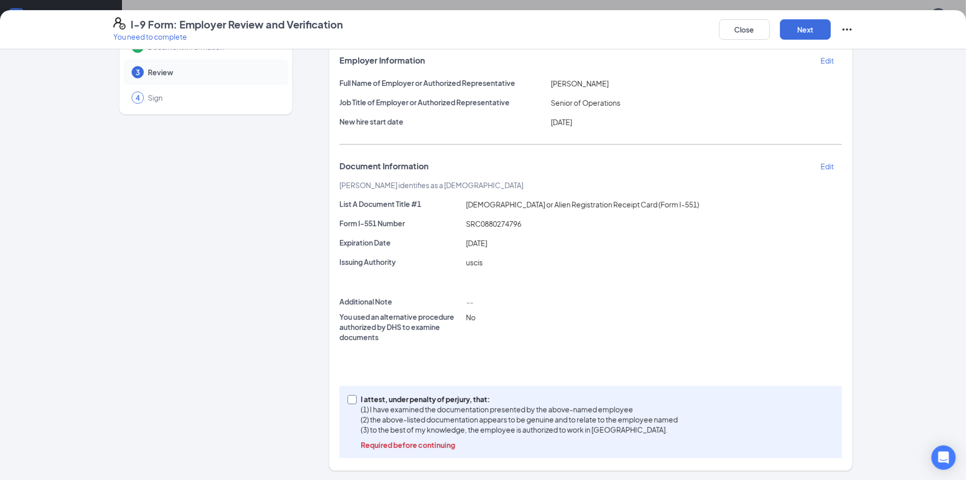
click at [356, 397] on span at bounding box center [352, 399] width 9 height 9
click at [355, 397] on input "I attest, under penalty of perjury, that: (1) I have examined the documentation…" at bounding box center [351, 398] width 7 height 7
checkbox input "true"
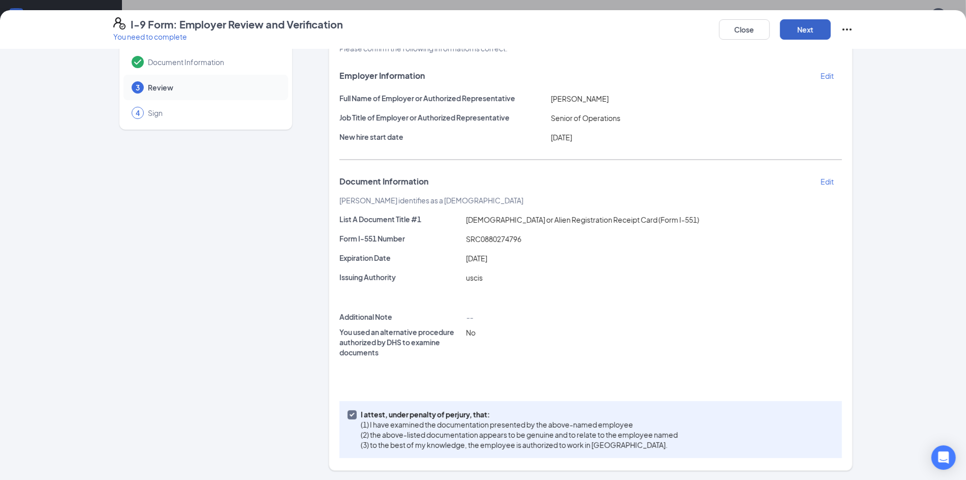
click at [814, 32] on button "Next" at bounding box center [805, 29] width 51 height 20
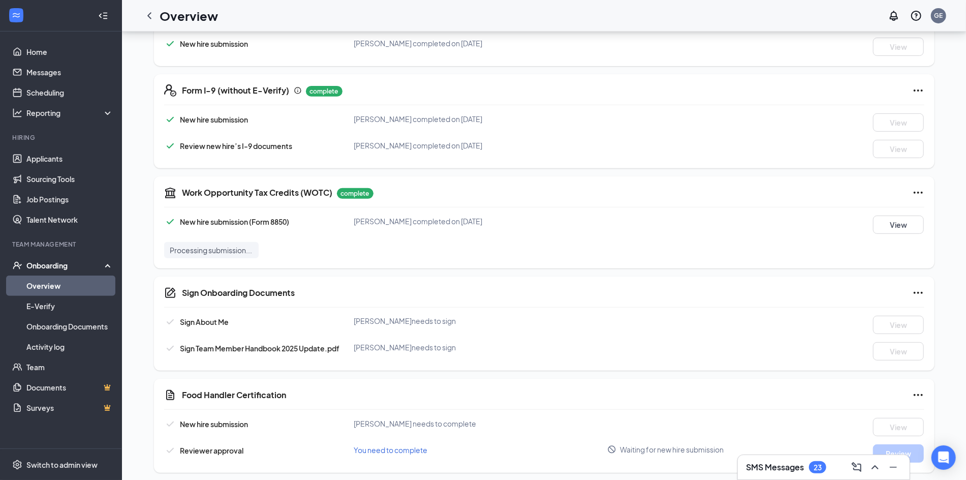
scroll to position [425, 0]
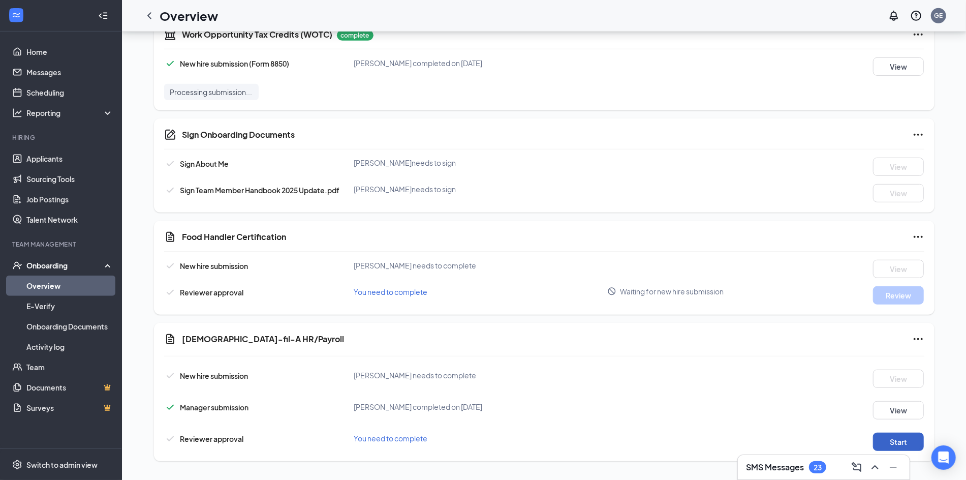
click at [895, 435] on button "Start" at bounding box center [898, 442] width 51 height 18
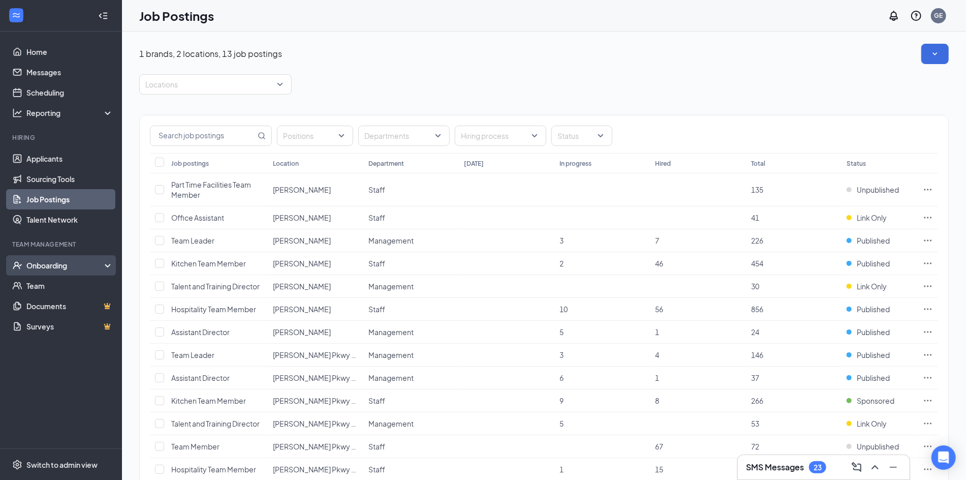
click at [37, 268] on div "Onboarding" at bounding box center [65, 265] width 78 height 10
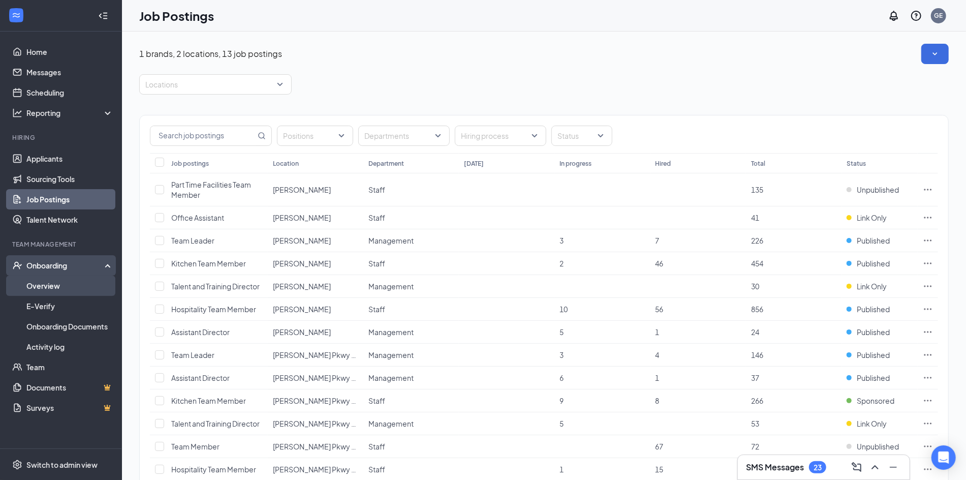
click at [49, 285] on link "Overview" at bounding box center [69, 286] width 87 height 20
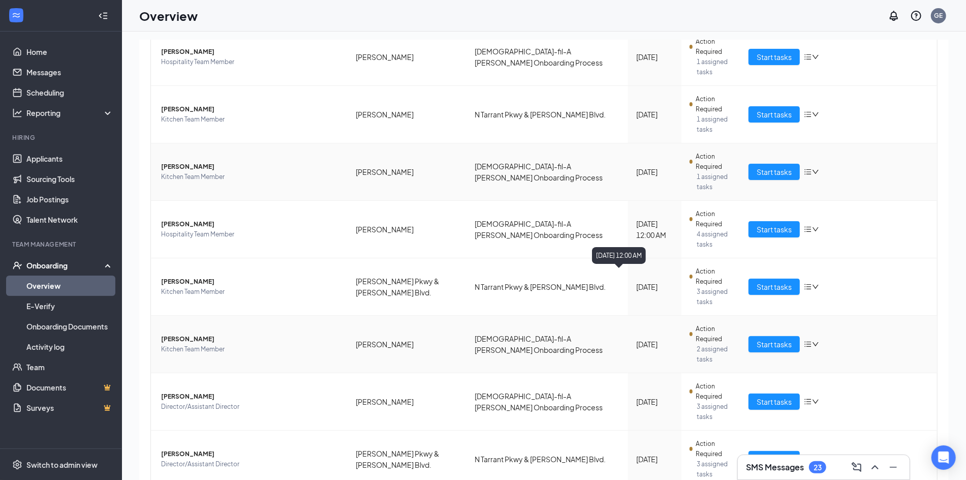
scroll to position [3, 0]
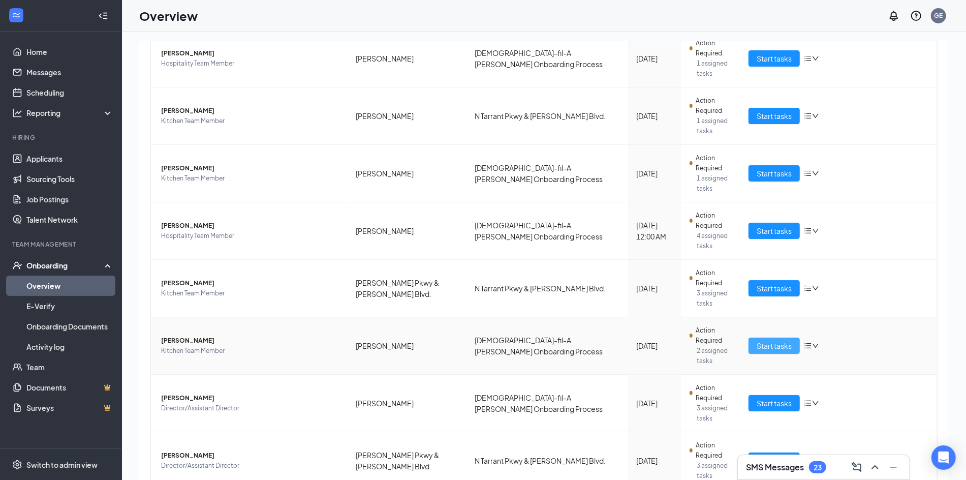
click at [781, 340] on span "Start tasks" at bounding box center [774, 345] width 35 height 11
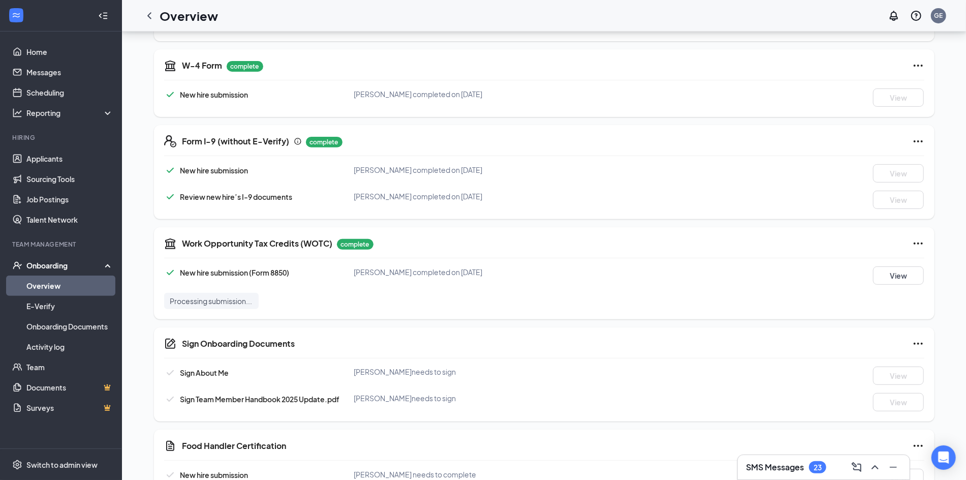
scroll to position [221, 0]
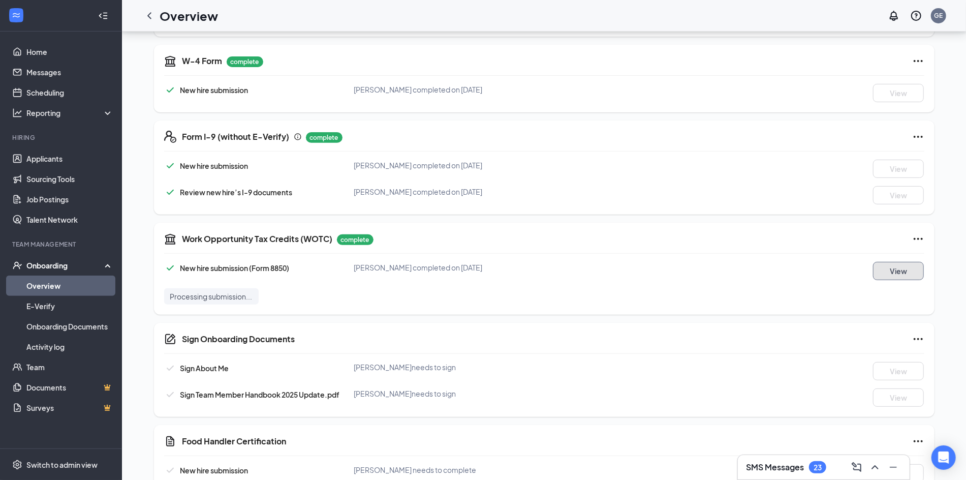
click at [894, 268] on button "View" at bounding box center [898, 271] width 51 height 18
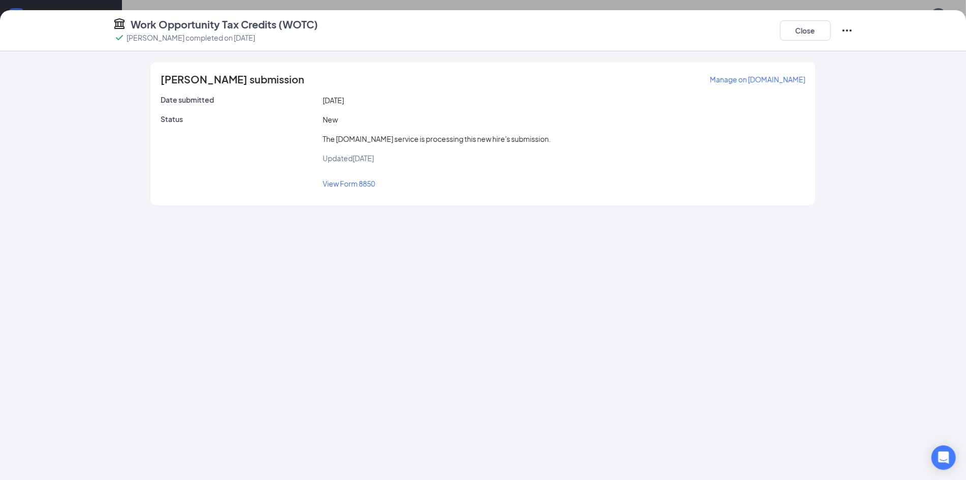
click at [372, 186] on span "View Form 8850" at bounding box center [349, 183] width 52 height 9
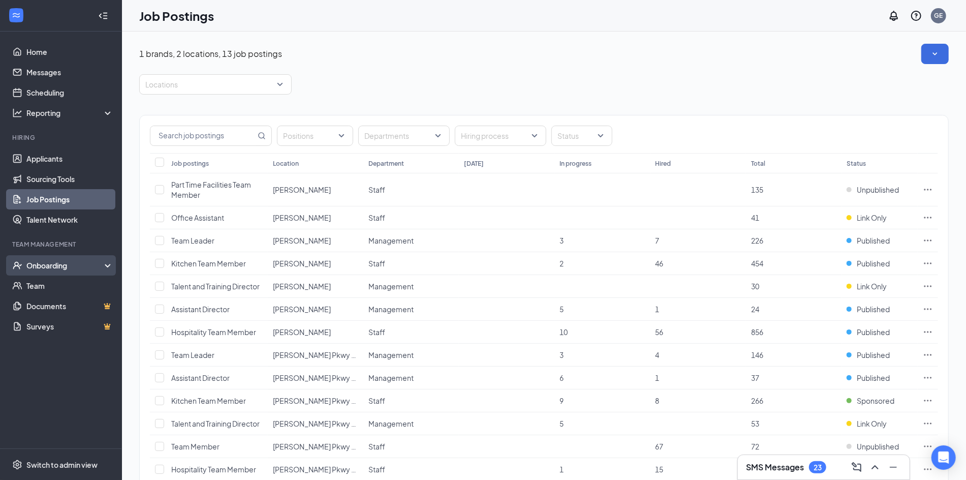
click at [86, 267] on div "Onboarding" at bounding box center [65, 265] width 78 height 10
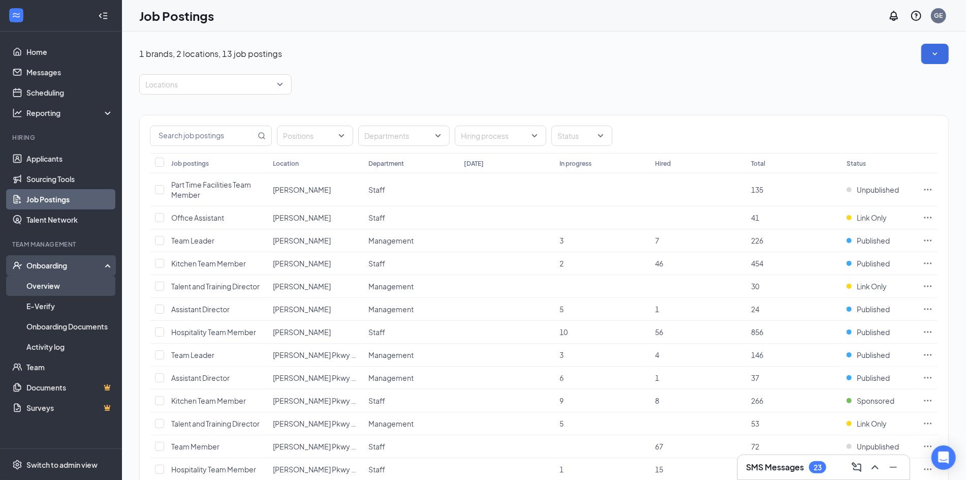
click at [75, 287] on link "Overview" at bounding box center [69, 286] width 87 height 20
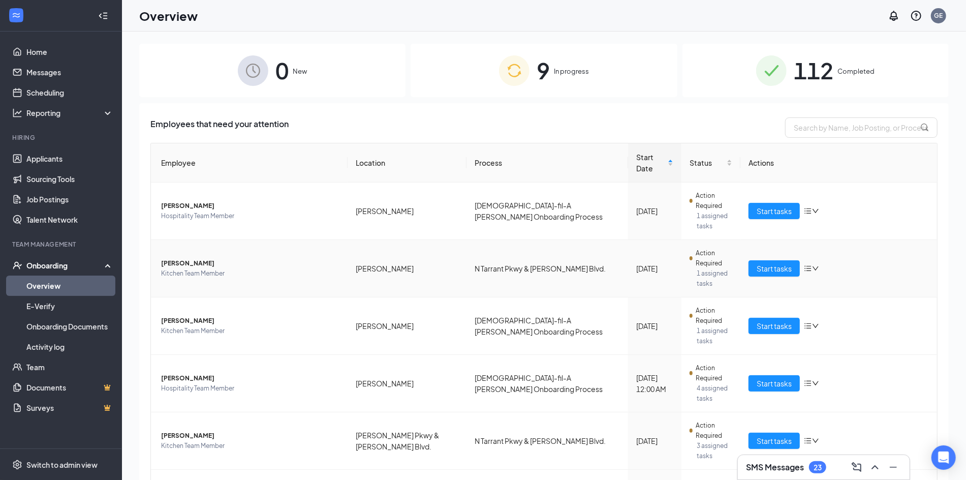
scroll to position [150, 0]
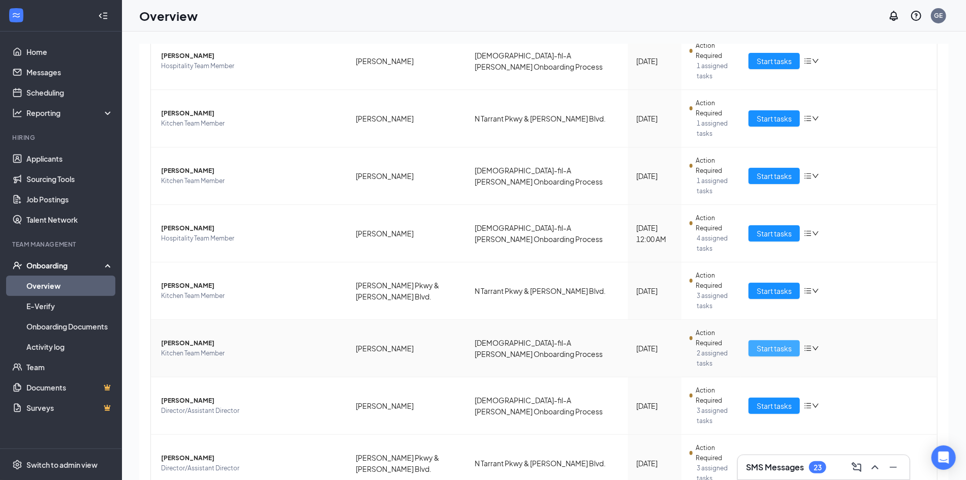
click at [770, 343] on span "Start tasks" at bounding box center [774, 348] width 35 height 11
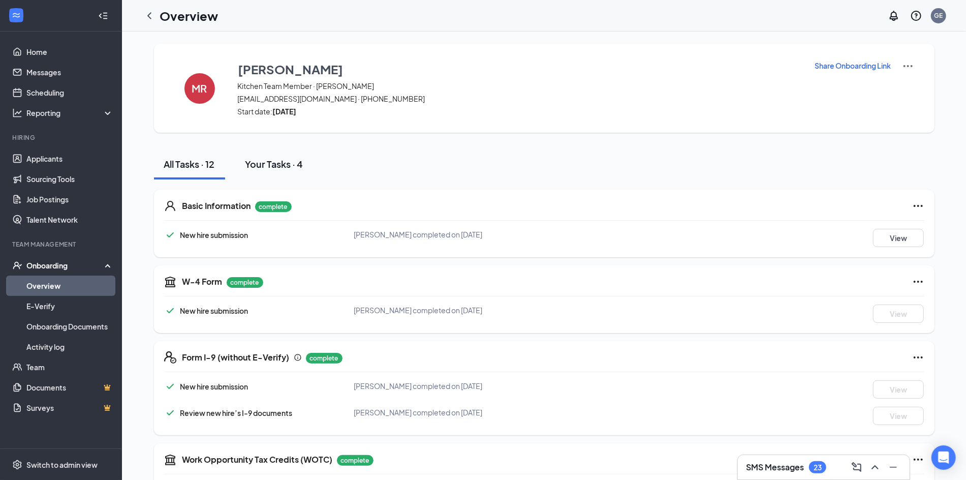
click at [290, 163] on div "Your Tasks · 4" at bounding box center [275, 164] width 58 height 13
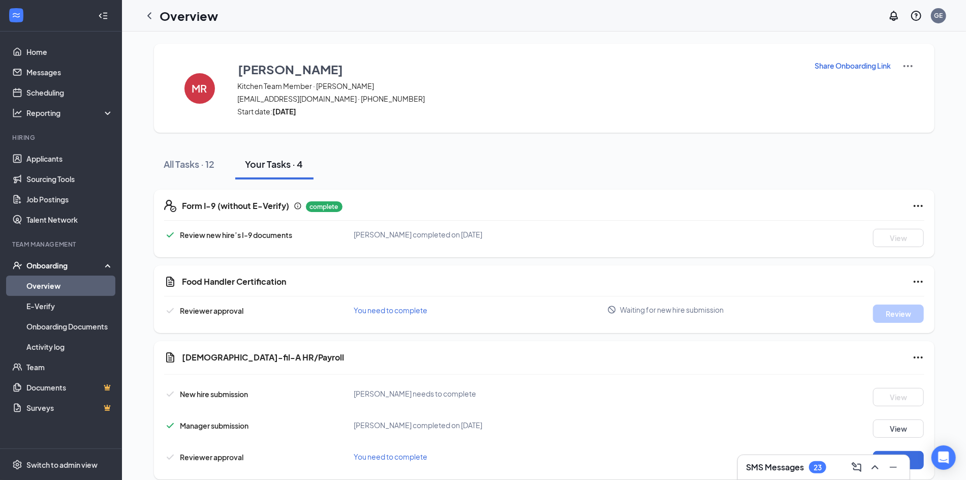
scroll to position [19, 0]
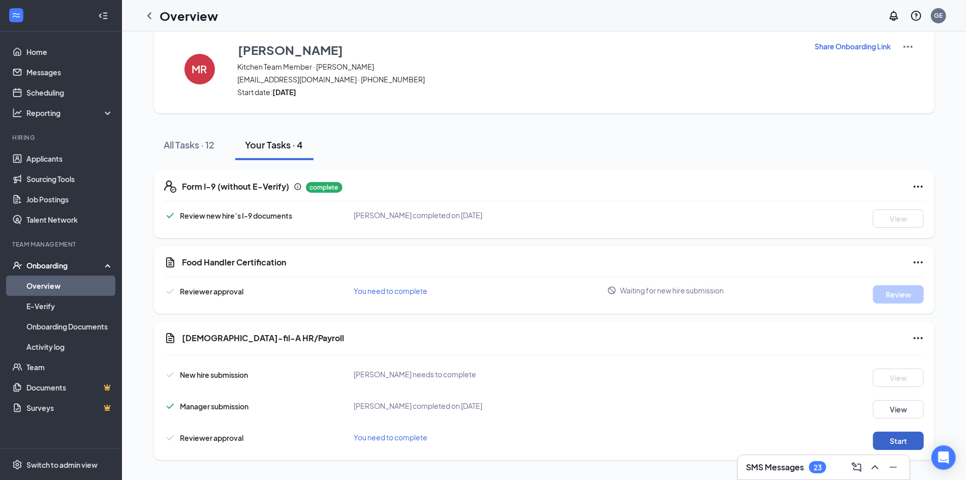
click at [889, 437] on button "Start" at bounding box center [898, 441] width 51 height 18
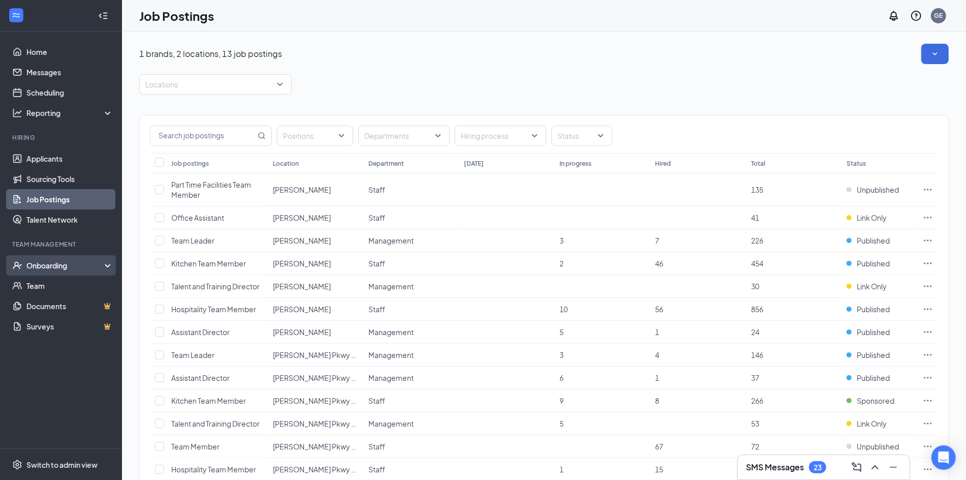
click at [58, 270] on div "Onboarding" at bounding box center [61, 265] width 122 height 20
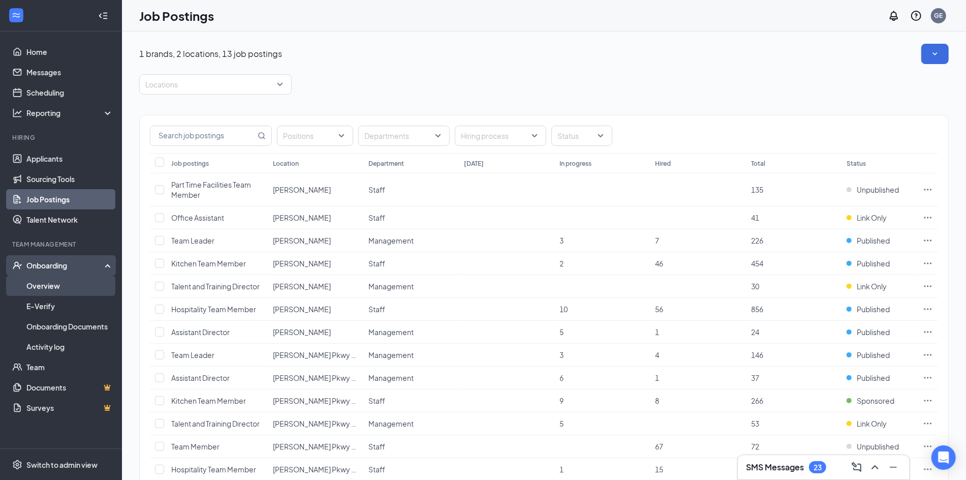
click at [48, 292] on link "Overview" at bounding box center [69, 286] width 87 height 20
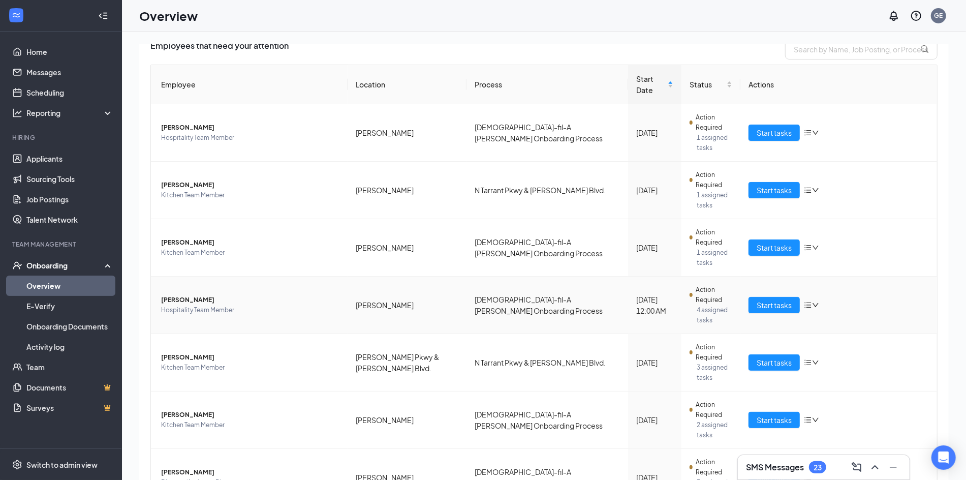
scroll to position [81, 0]
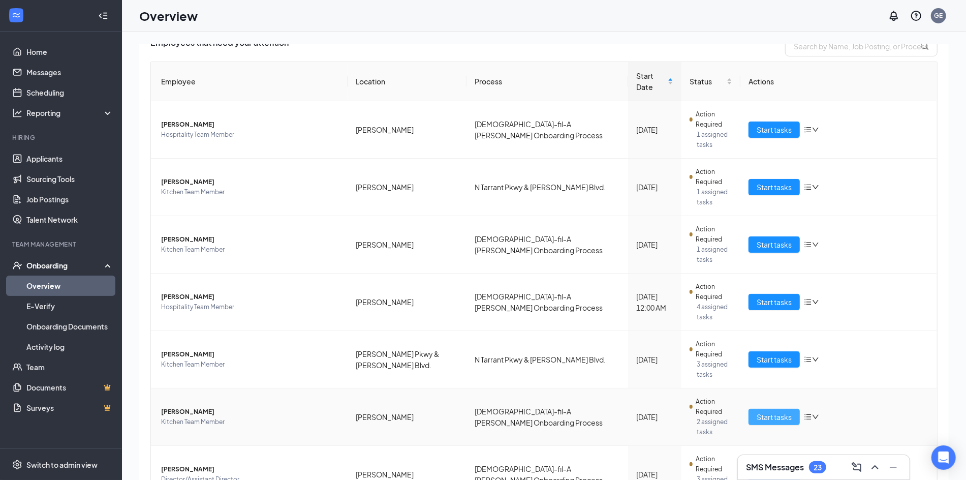
click at [758, 411] on span "Start tasks" at bounding box center [774, 416] width 35 height 11
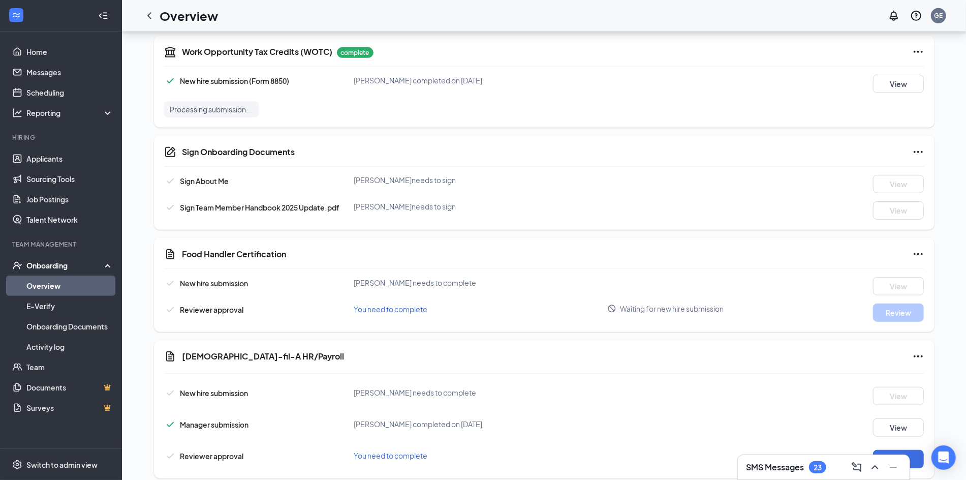
scroll to position [425, 0]
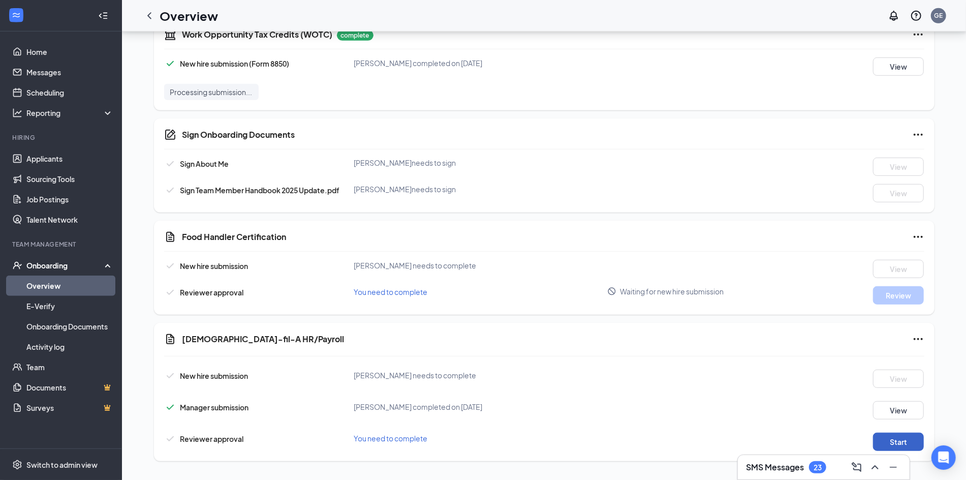
click at [908, 436] on button "Start" at bounding box center [898, 442] width 51 height 18
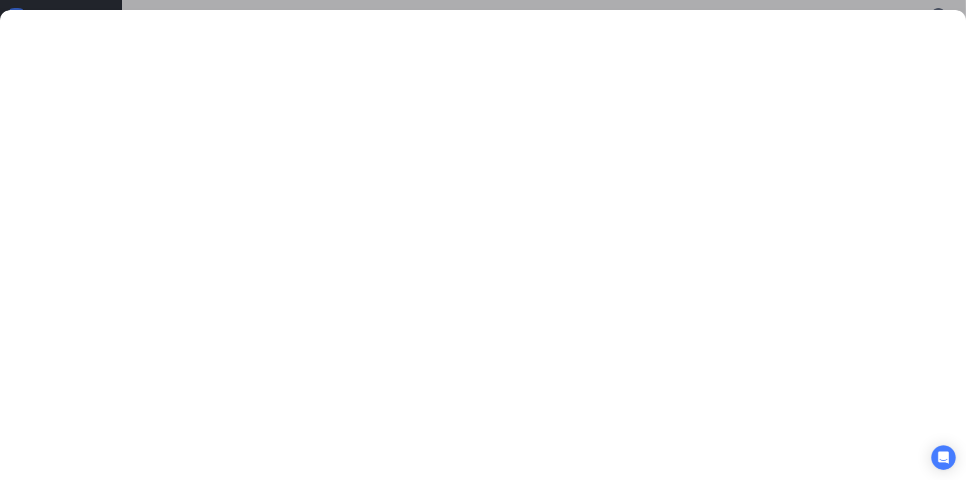
scroll to position [176, 0]
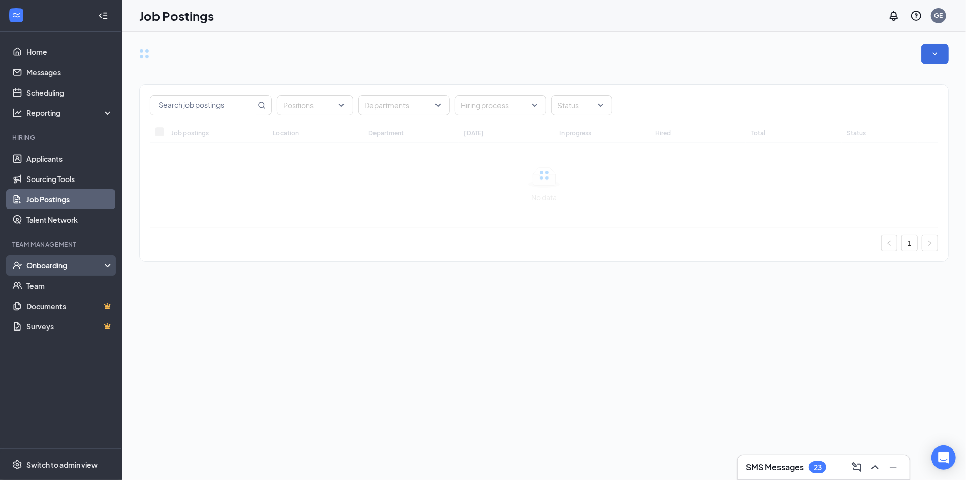
click at [81, 271] on div "Onboarding" at bounding box center [61, 265] width 122 height 20
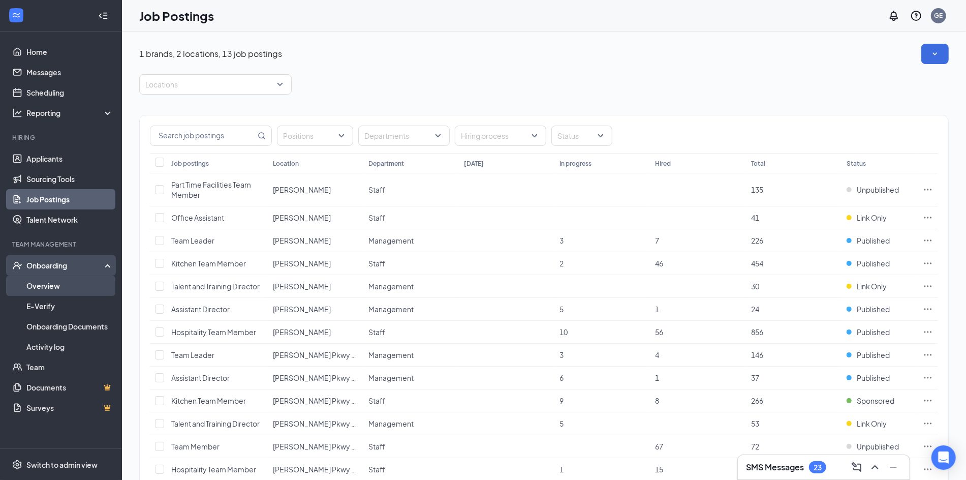
click at [62, 286] on link "Overview" at bounding box center [69, 286] width 87 height 20
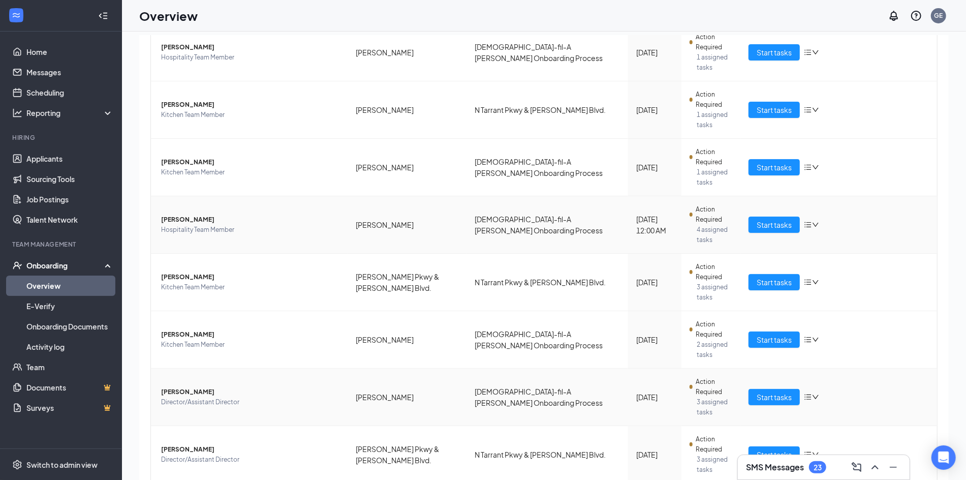
scroll to position [9, 0]
click at [773, 333] on span "Start tasks" at bounding box center [774, 338] width 35 height 11
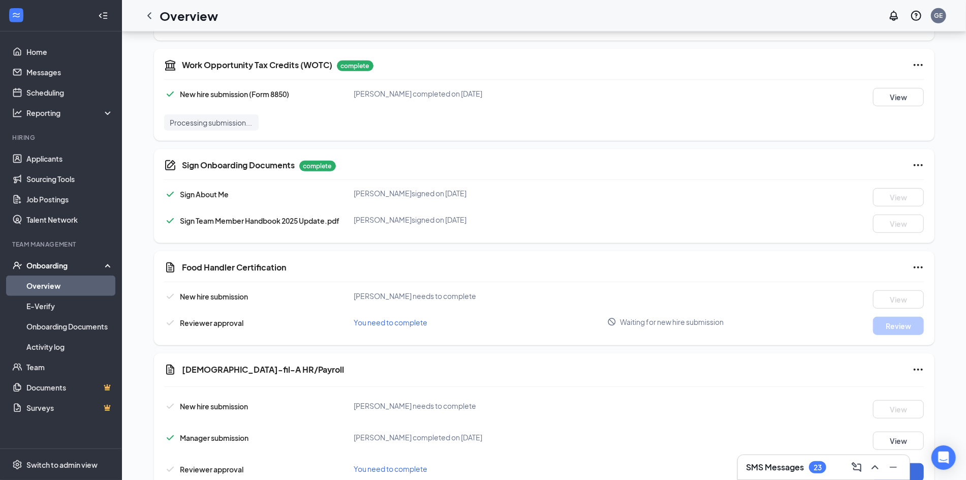
scroll to position [425, 0]
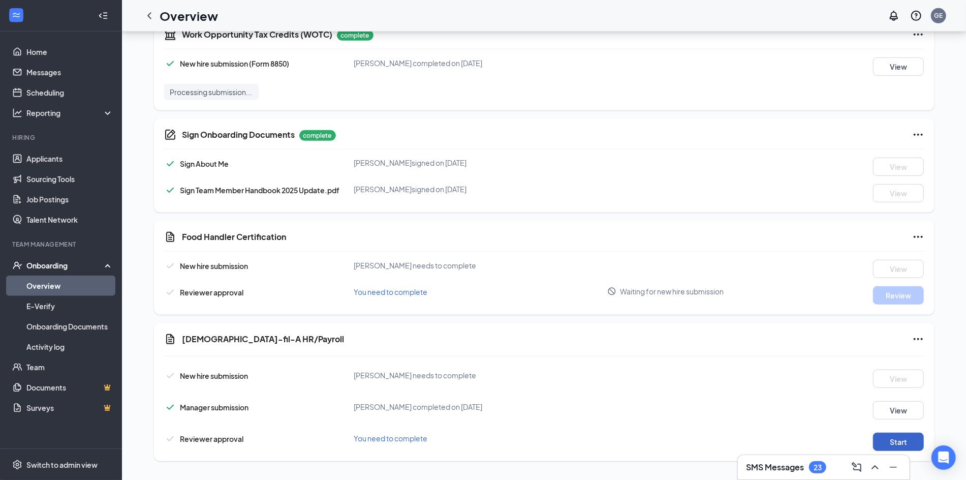
click at [898, 437] on button "Start" at bounding box center [898, 442] width 51 height 18
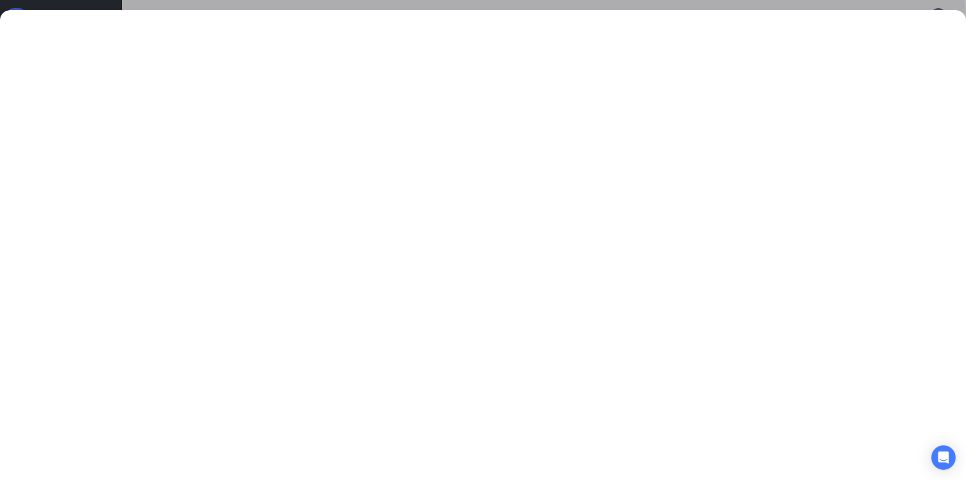
scroll to position [0, 0]
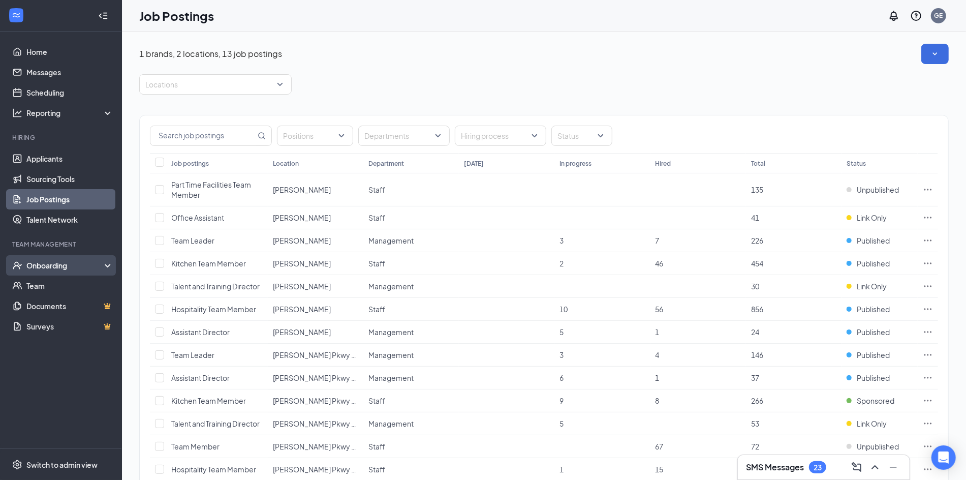
click at [65, 262] on div "Onboarding" at bounding box center [65, 265] width 78 height 10
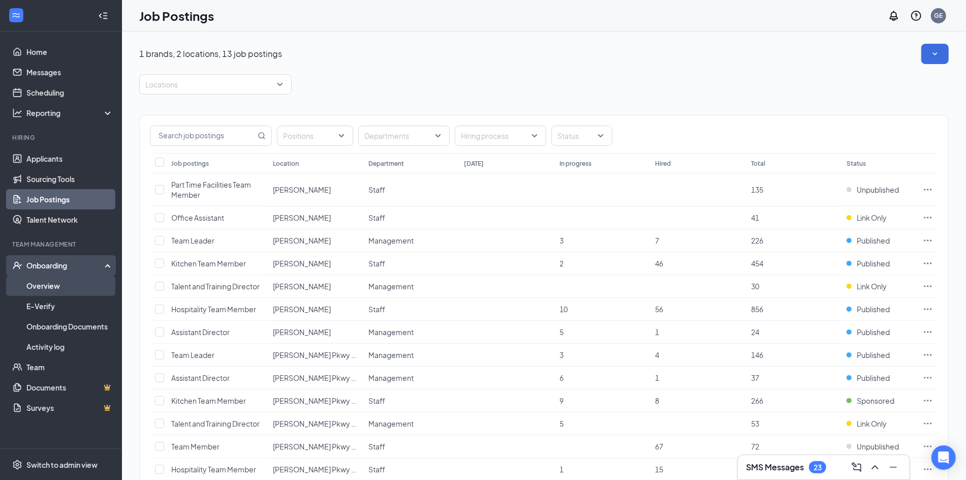
click at [60, 281] on link "Overview" at bounding box center [69, 286] width 87 height 20
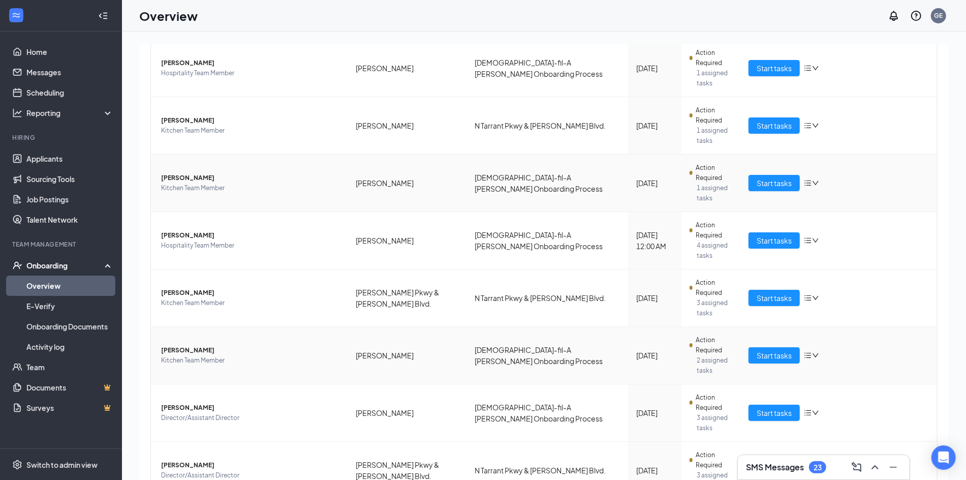
scroll to position [150, 0]
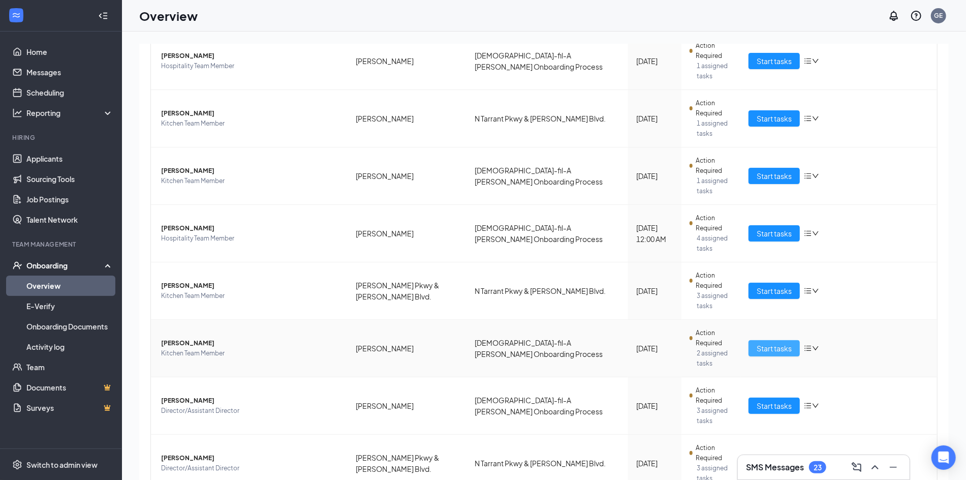
click at [784, 343] on span "Start tasks" at bounding box center [774, 348] width 35 height 11
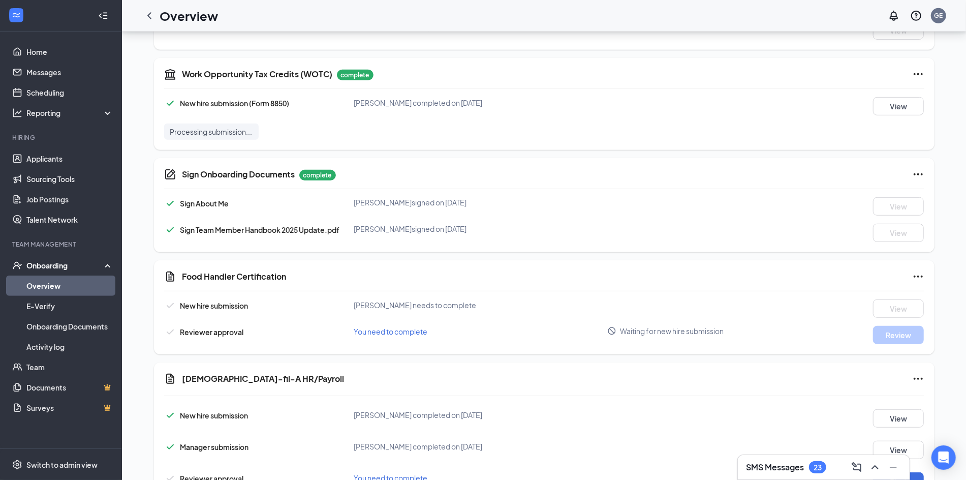
scroll to position [425, 0]
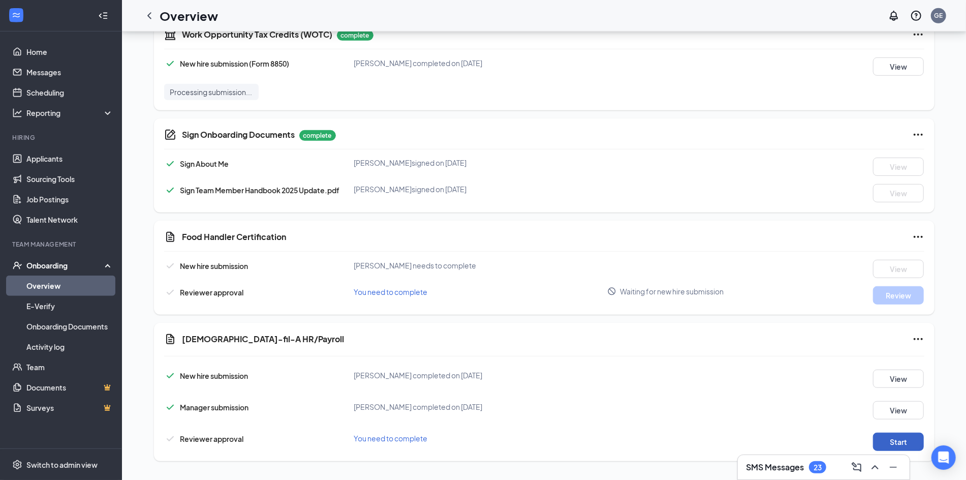
click at [903, 442] on button "Start" at bounding box center [898, 442] width 51 height 18
click at [896, 437] on button "Start" at bounding box center [898, 442] width 51 height 18
click at [907, 444] on button "View" at bounding box center [898, 442] width 51 height 18
